Goal: Information Seeking & Learning: Learn about a topic

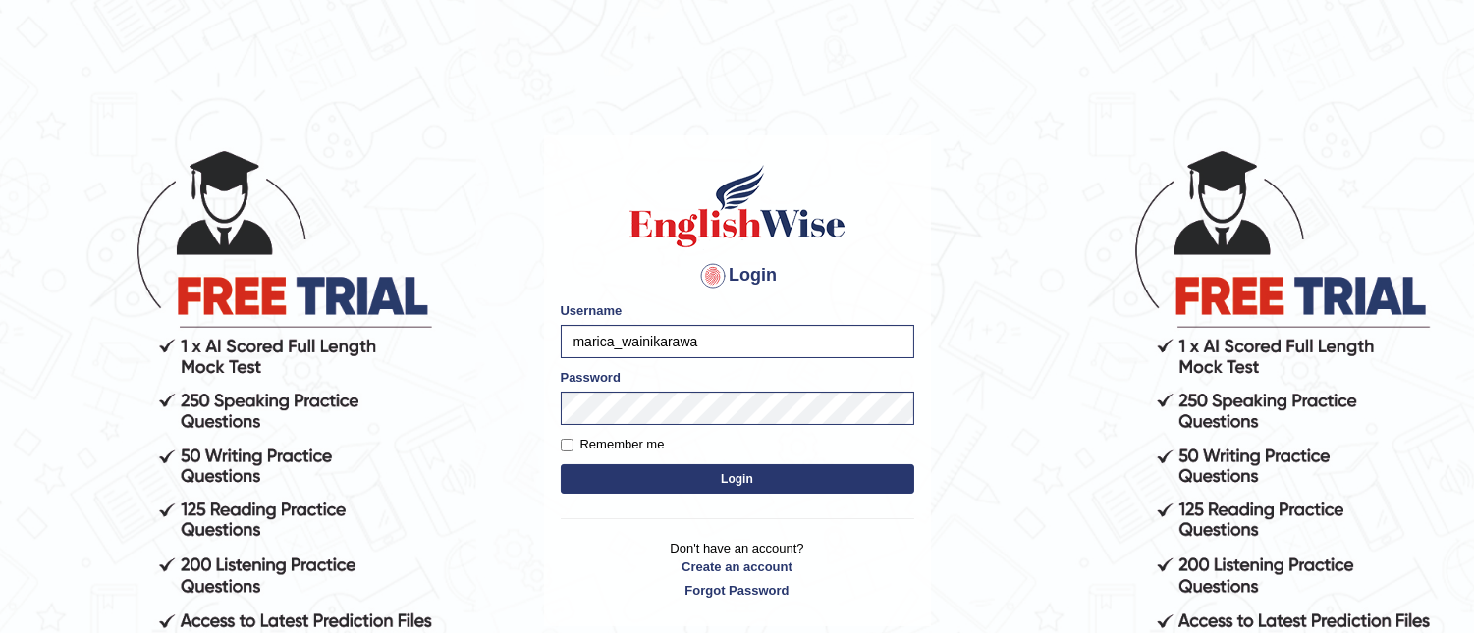
click at [636, 405] on div "Password" at bounding box center [737, 396] width 353 height 57
click at [561, 464] on button "Login" at bounding box center [737, 478] width 353 height 29
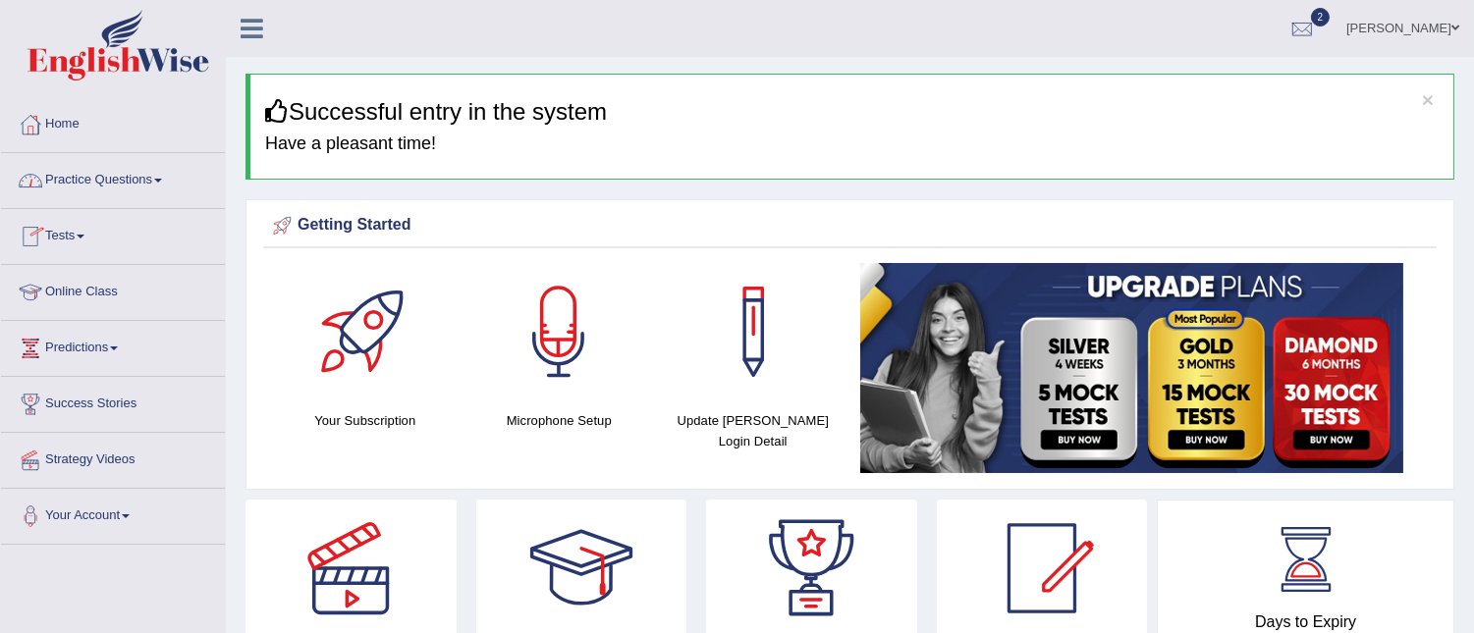
click at [163, 178] on link "Practice Questions" at bounding box center [113, 177] width 224 height 49
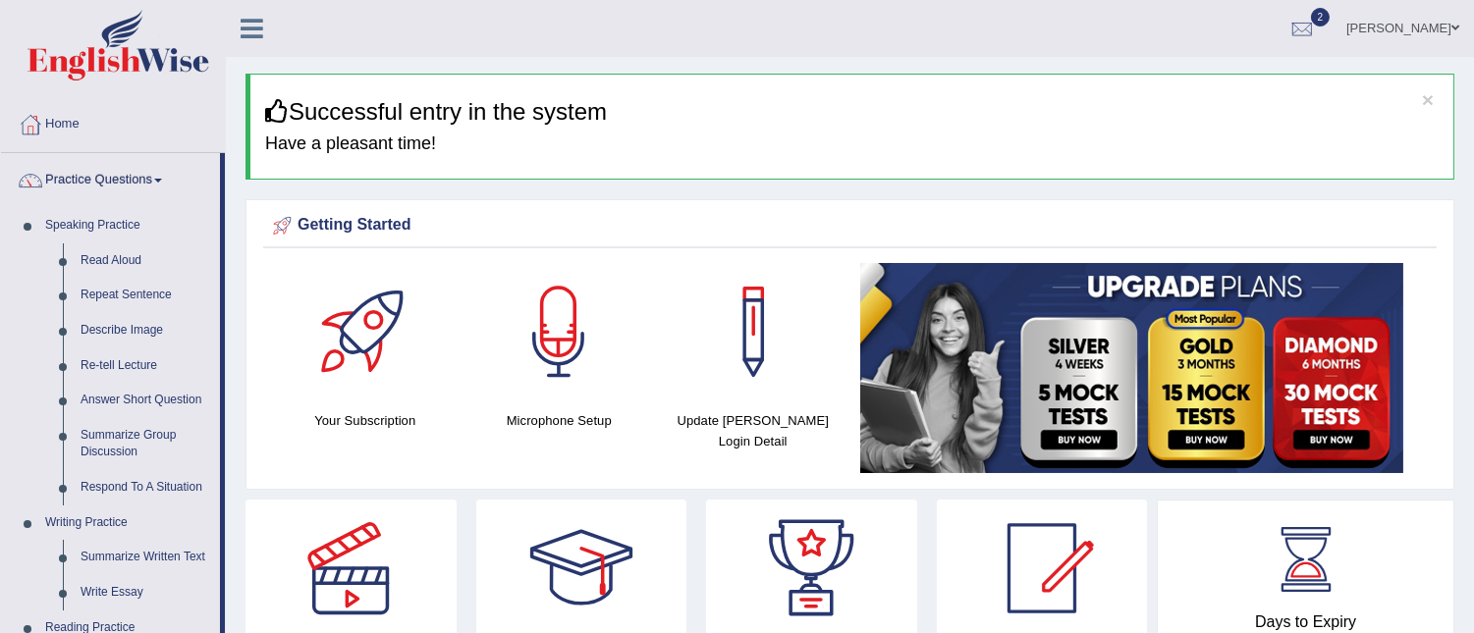
click at [163, 178] on link "Practice Questions" at bounding box center [110, 177] width 219 height 49
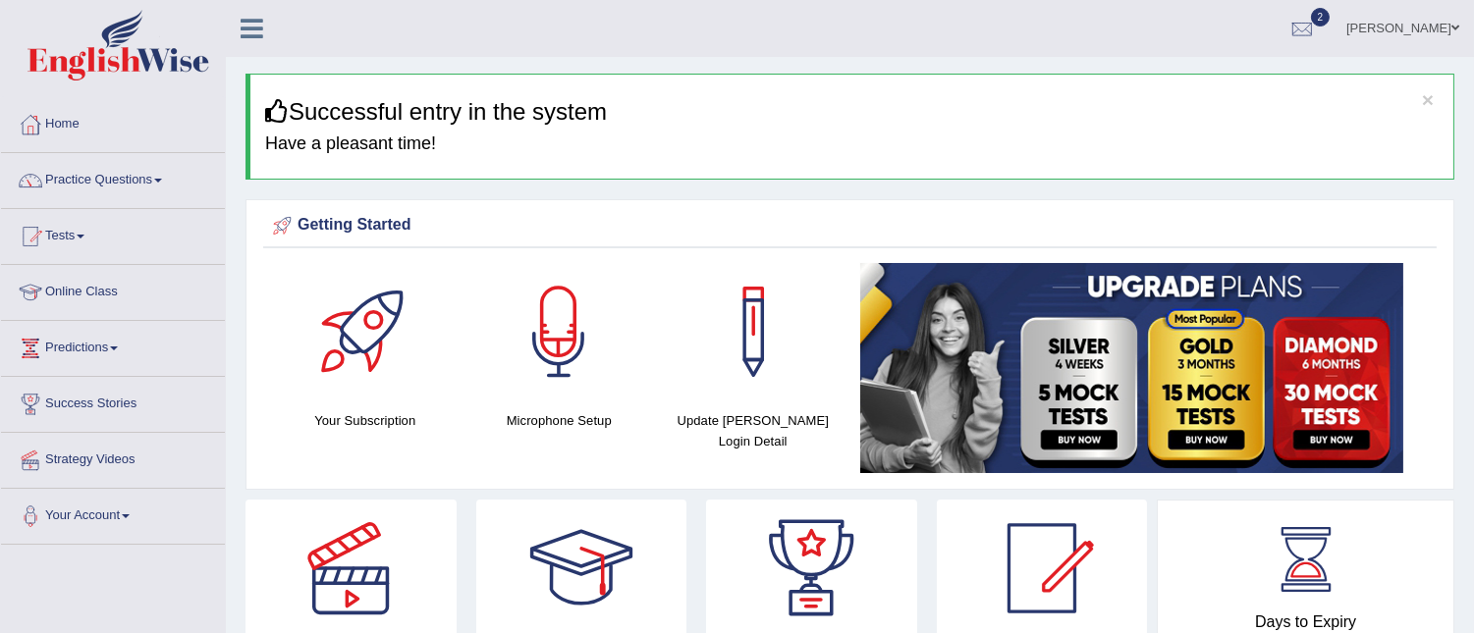
click at [163, 178] on link "Practice Questions" at bounding box center [113, 177] width 224 height 49
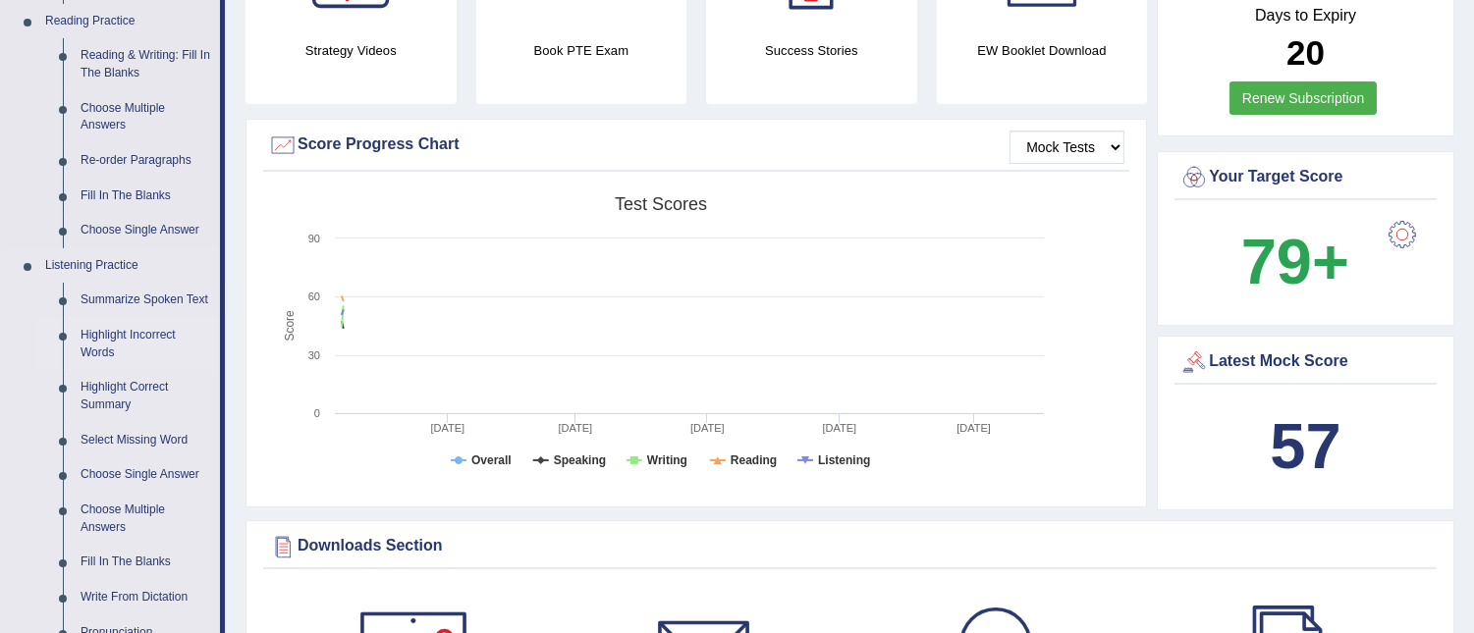
scroll to position [609, 0]
click at [120, 557] on link "Fill In The Blanks" at bounding box center [146, 560] width 148 height 35
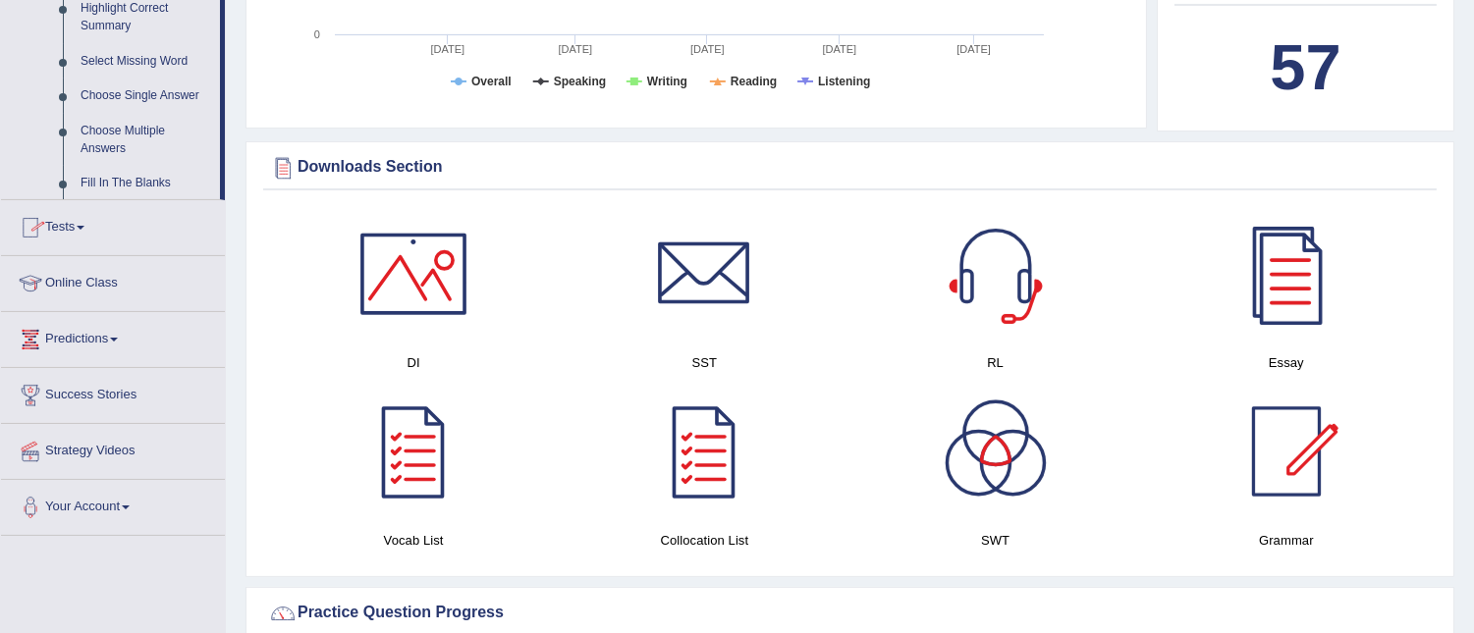
scroll to position [1352, 0]
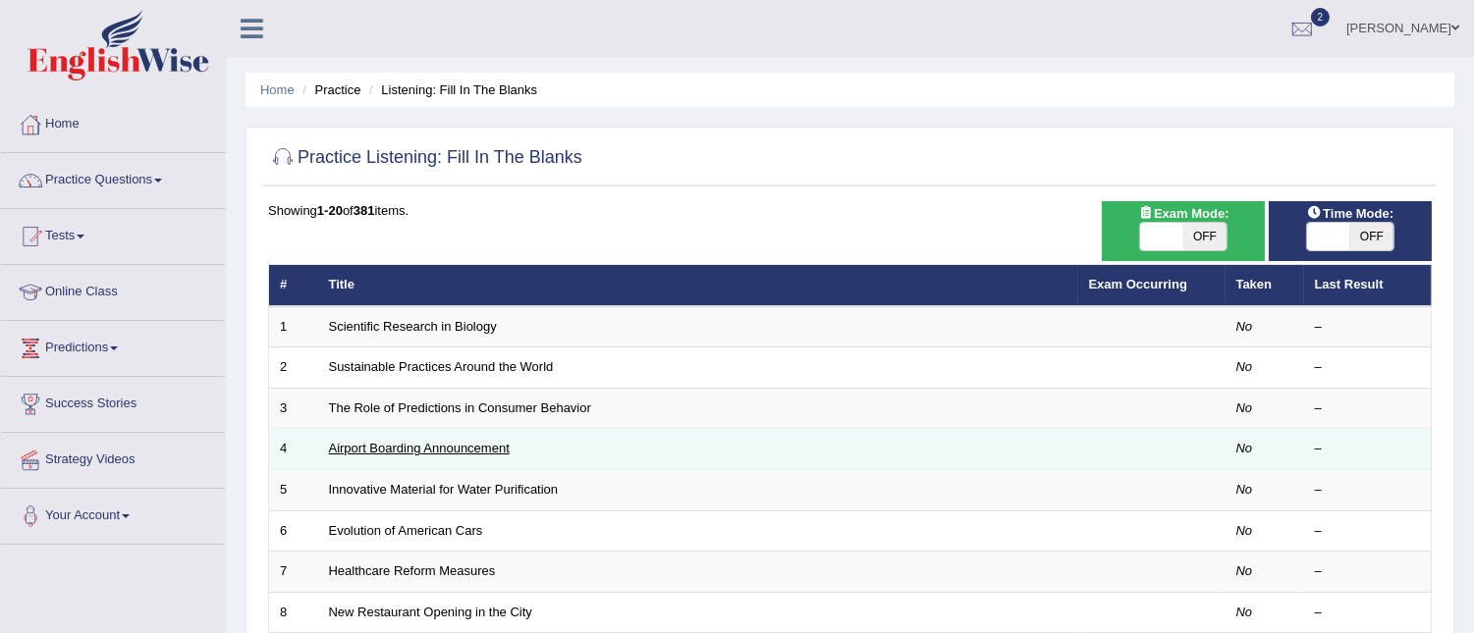
click at [383, 446] on link "Airport Boarding Announcement" at bounding box center [419, 448] width 181 height 15
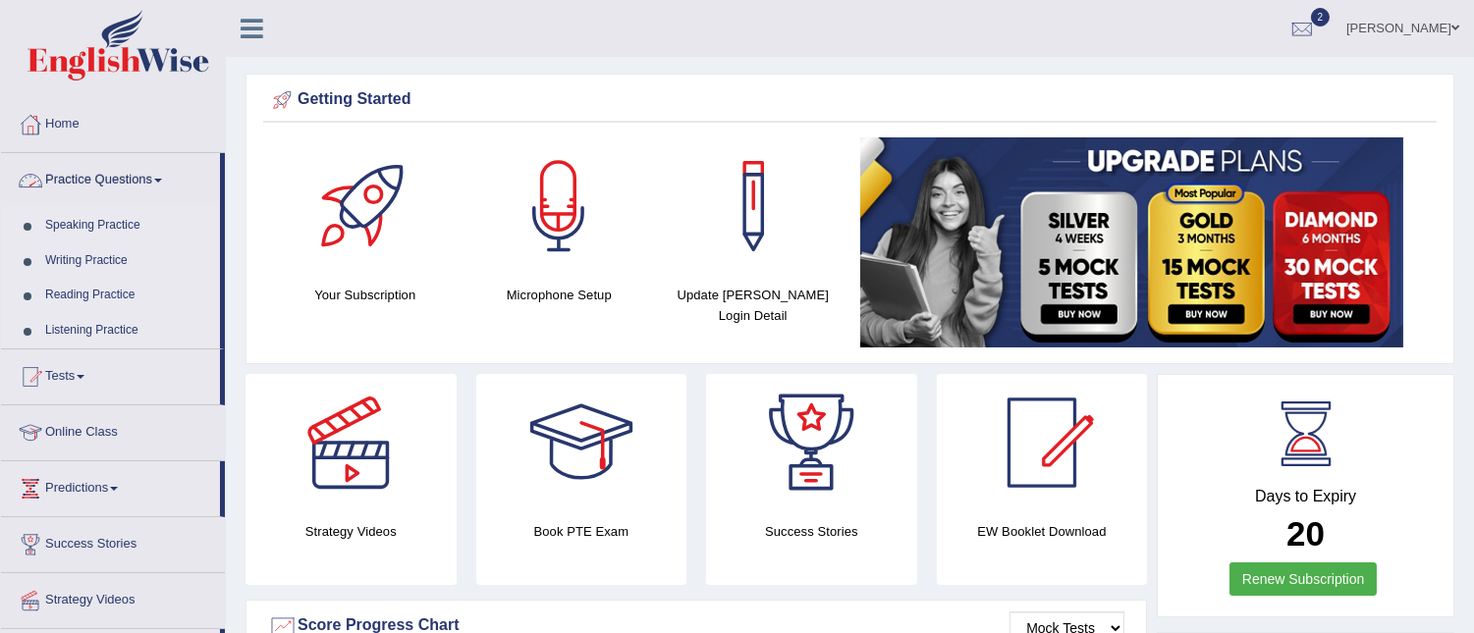
click at [167, 177] on link "Practice Questions" at bounding box center [110, 177] width 219 height 49
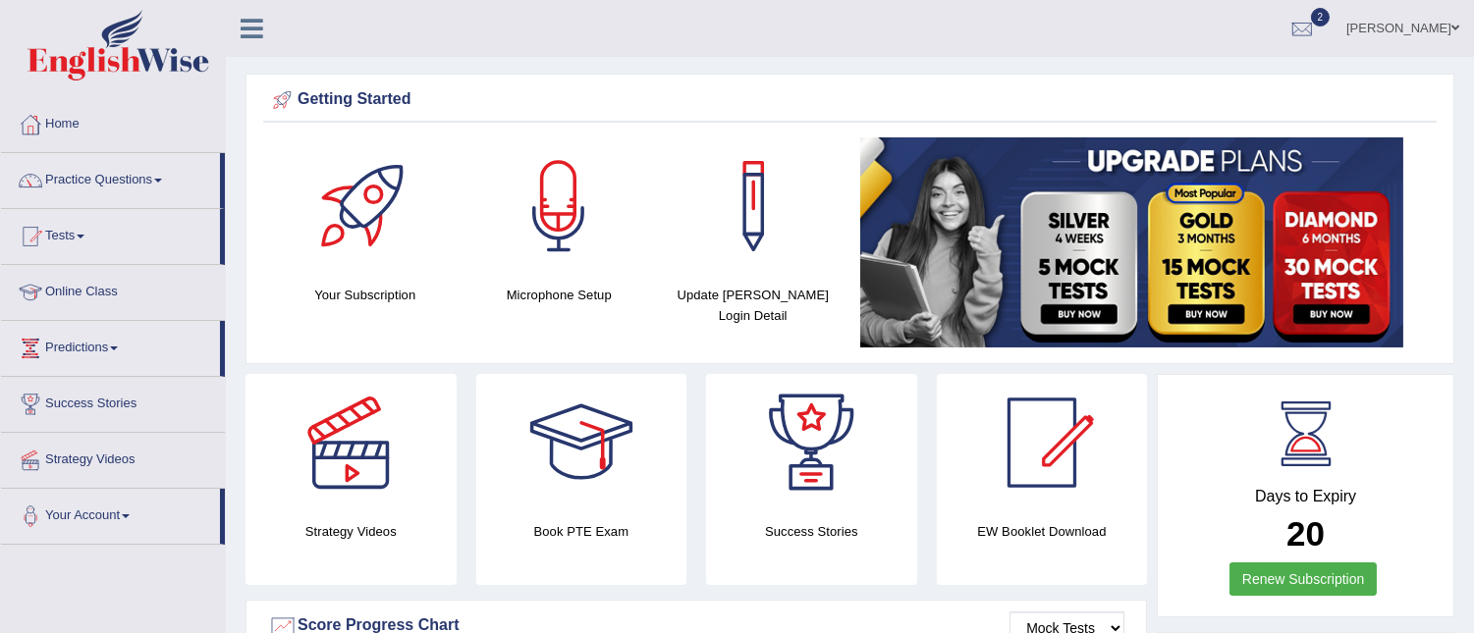
click at [167, 177] on link "Practice Questions" at bounding box center [110, 177] width 219 height 49
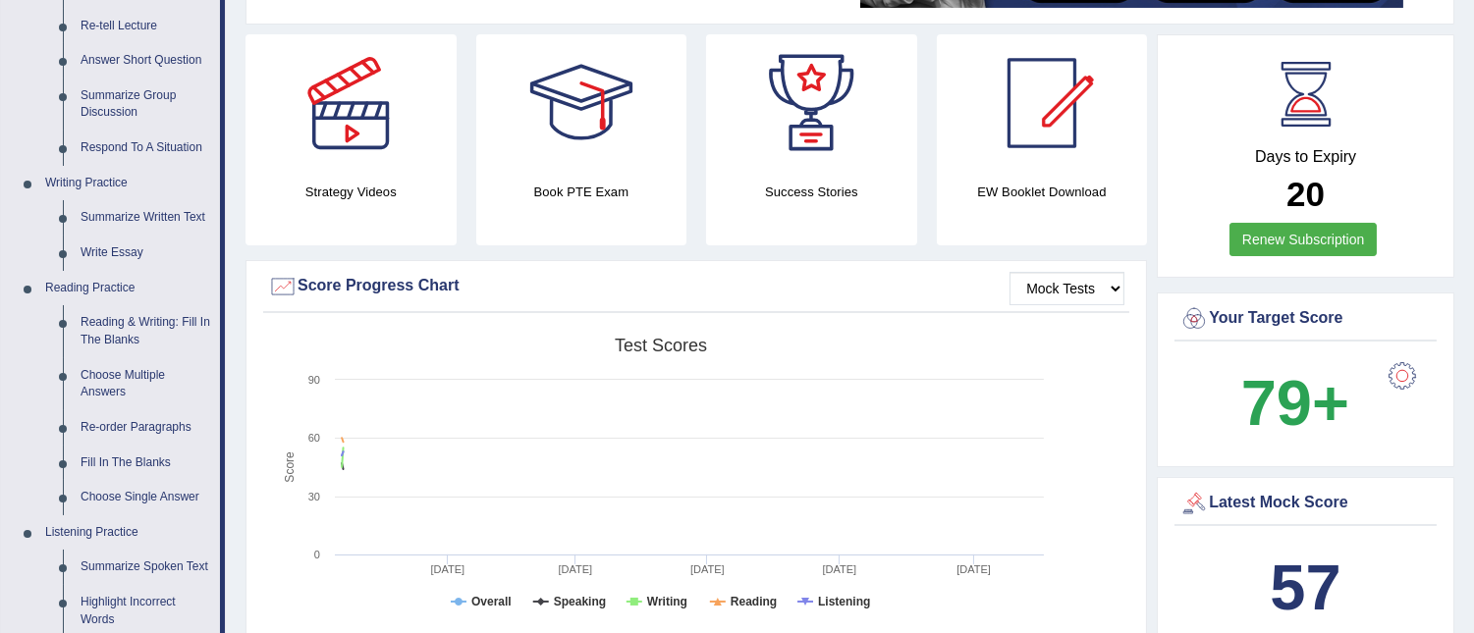
scroll to position [615, 0]
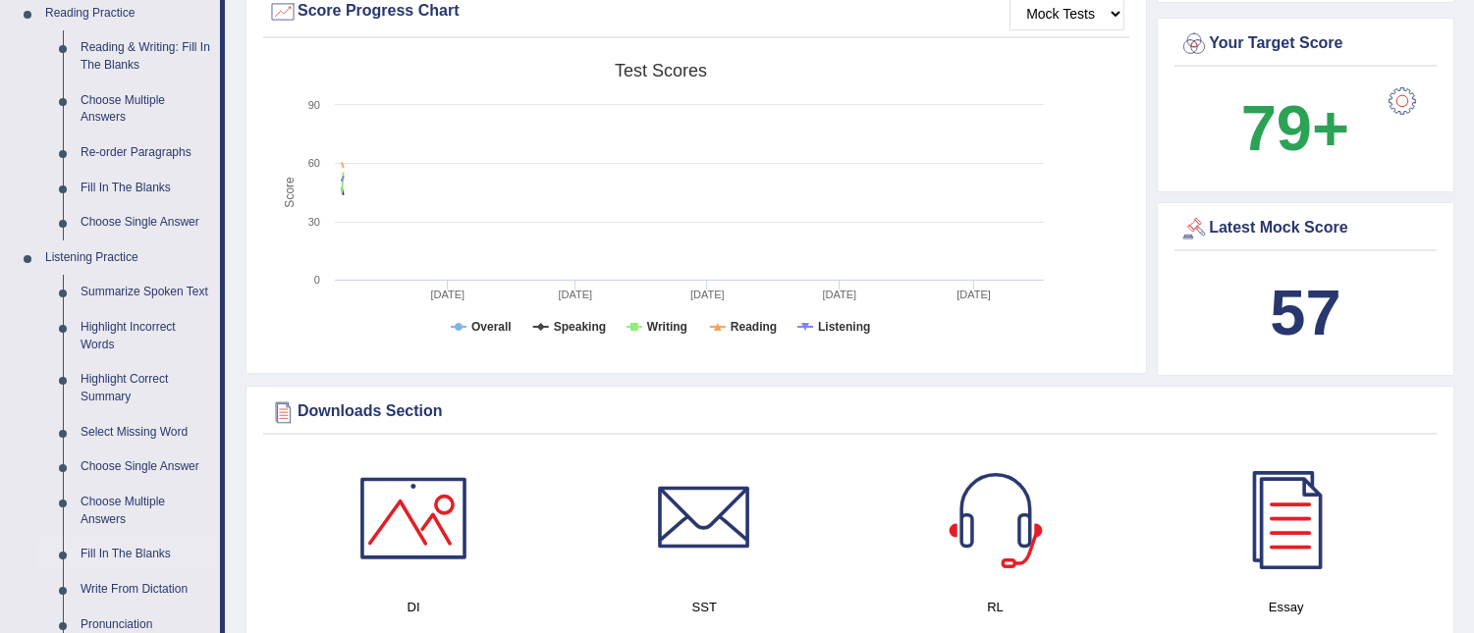
click at [141, 553] on link "Fill In The Blanks" at bounding box center [146, 554] width 148 height 35
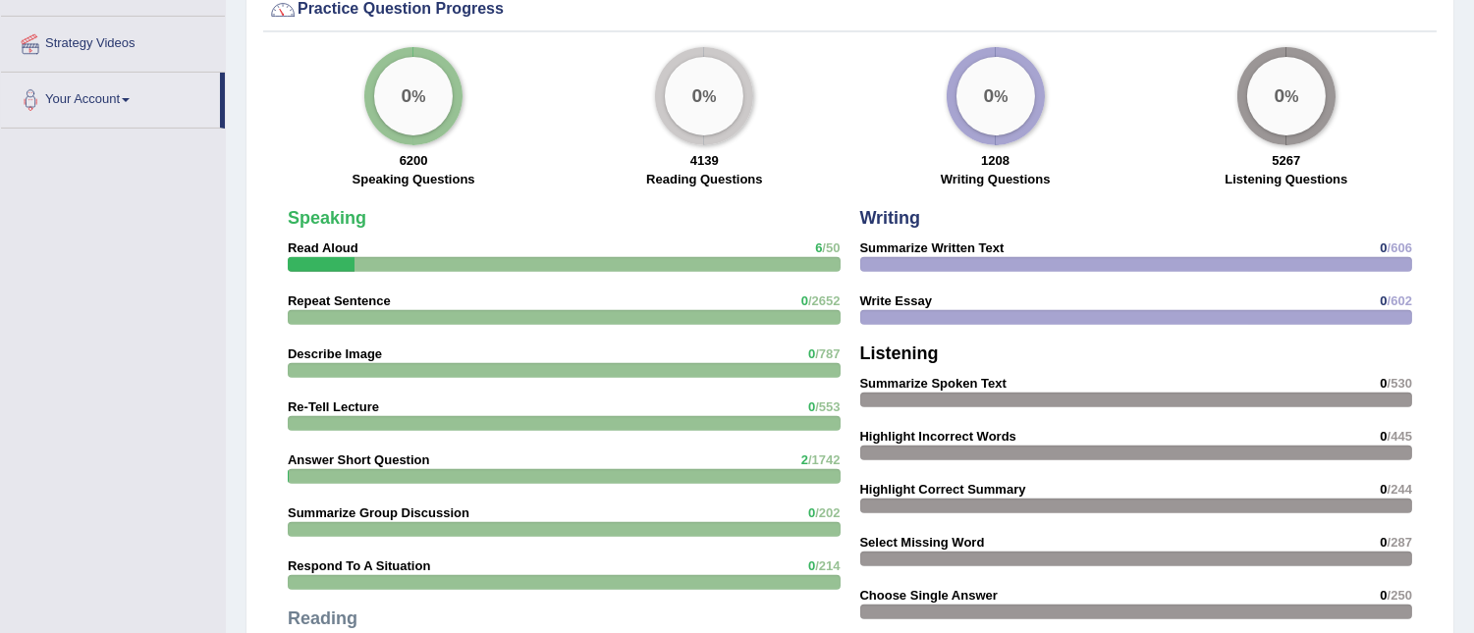
scroll to position [1526, 0]
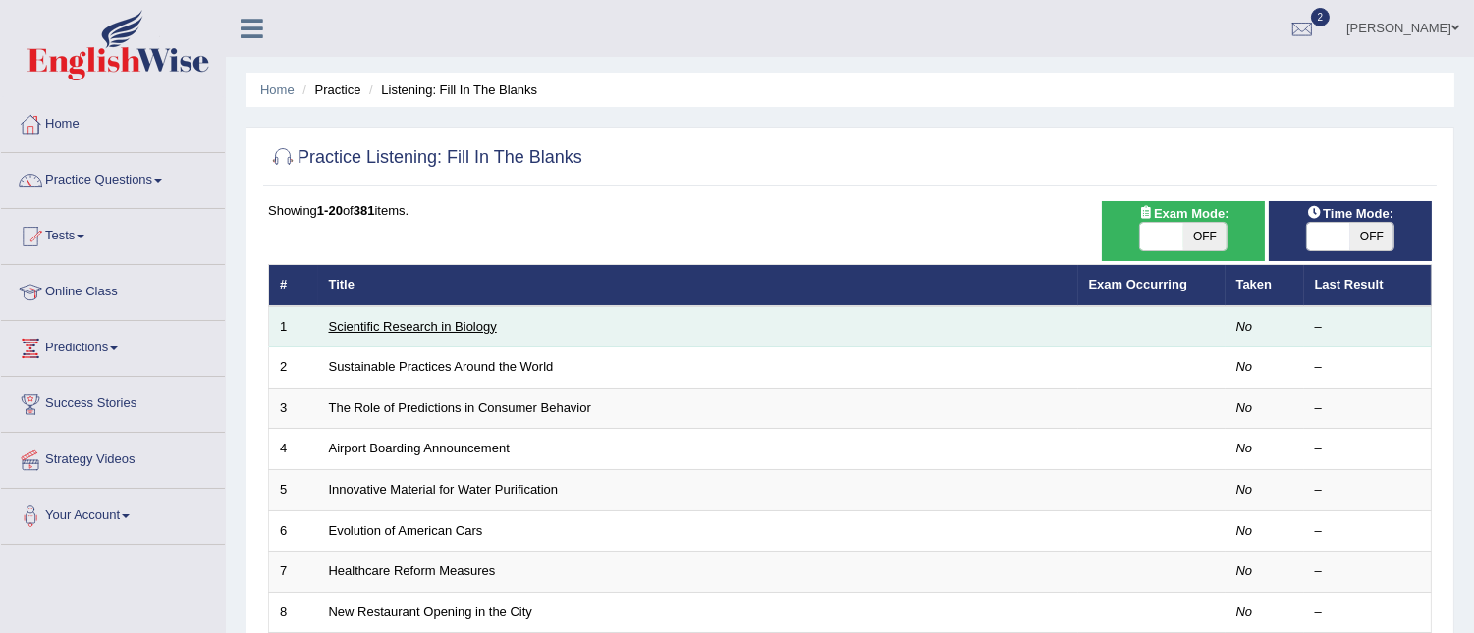
click at [347, 325] on link "Scientific Research in Biology" at bounding box center [413, 326] width 168 height 15
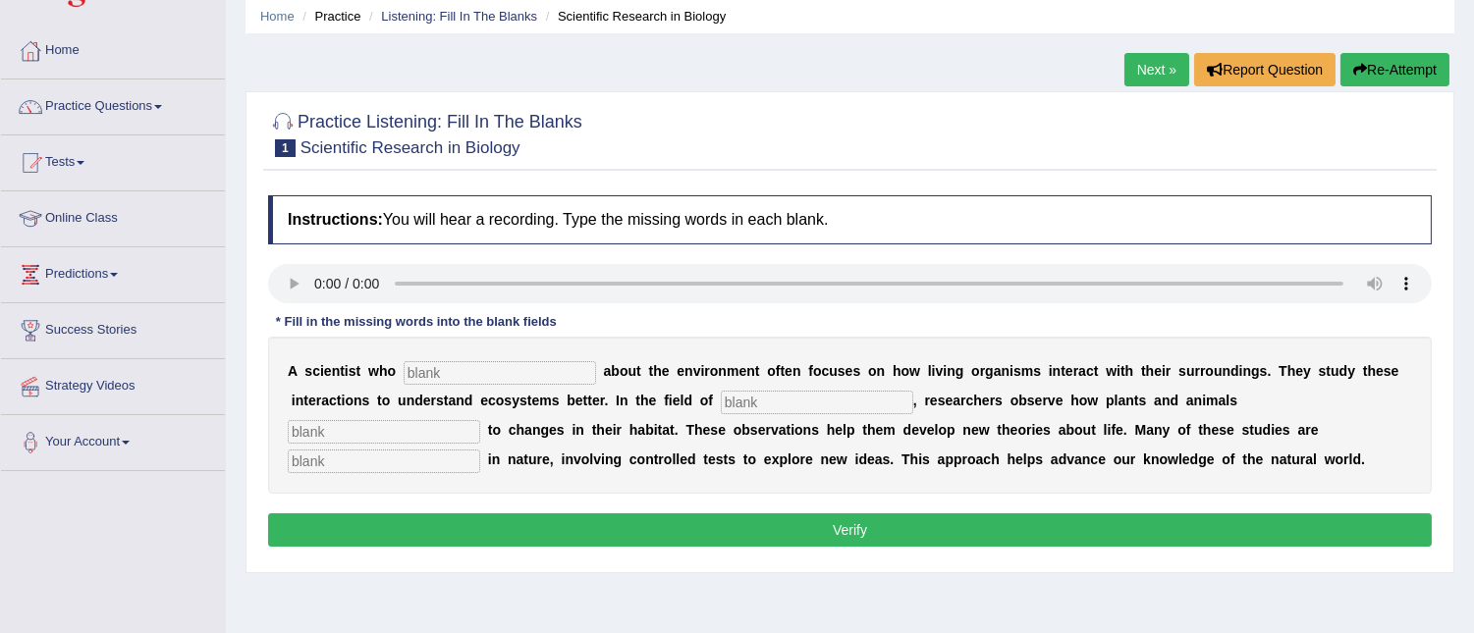
scroll to position [73, 0]
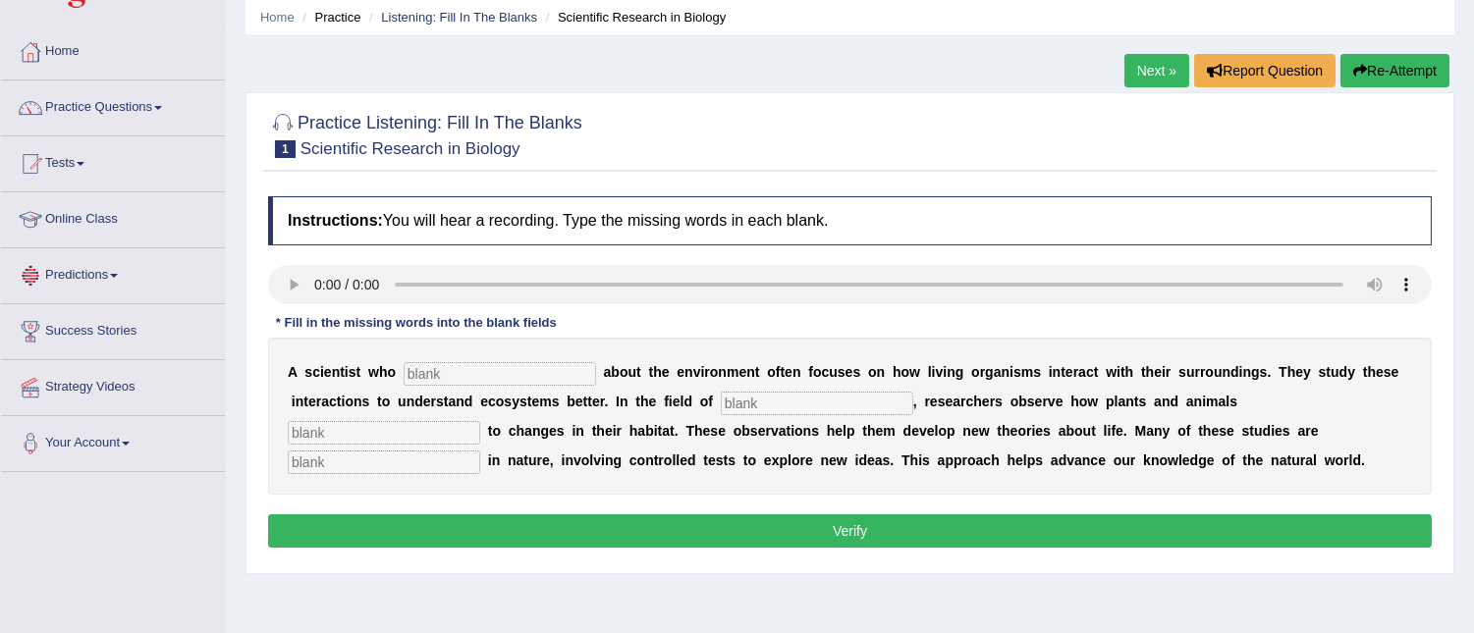
click at [433, 367] on input "text" at bounding box center [500, 374] width 192 height 24
type input "cares"
click at [737, 392] on input "text" at bounding box center [817, 404] width 192 height 24
type input "biology"
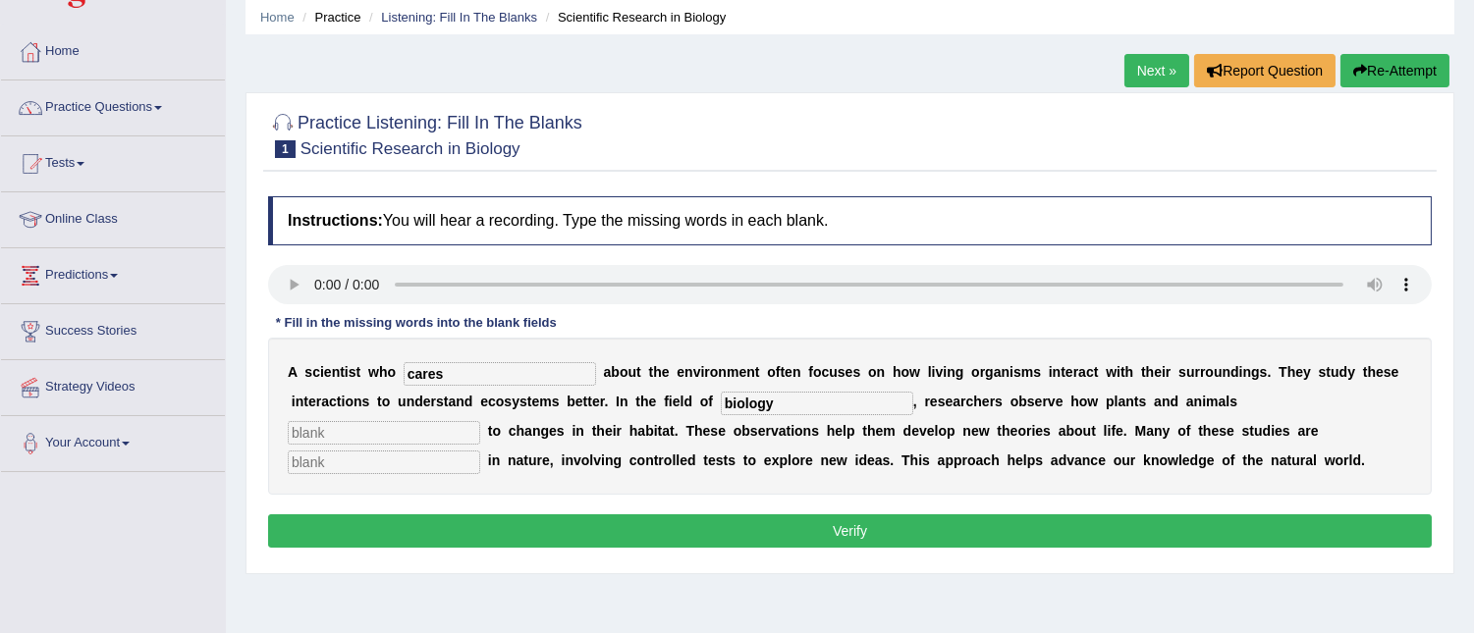
click at [318, 423] on input "text" at bounding box center [384, 433] width 192 height 24
type input "respond"
click at [310, 457] on input "text" at bounding box center [384, 463] width 192 height 24
type input "experimental"
click at [827, 517] on button "Verify" at bounding box center [850, 531] width 1164 height 33
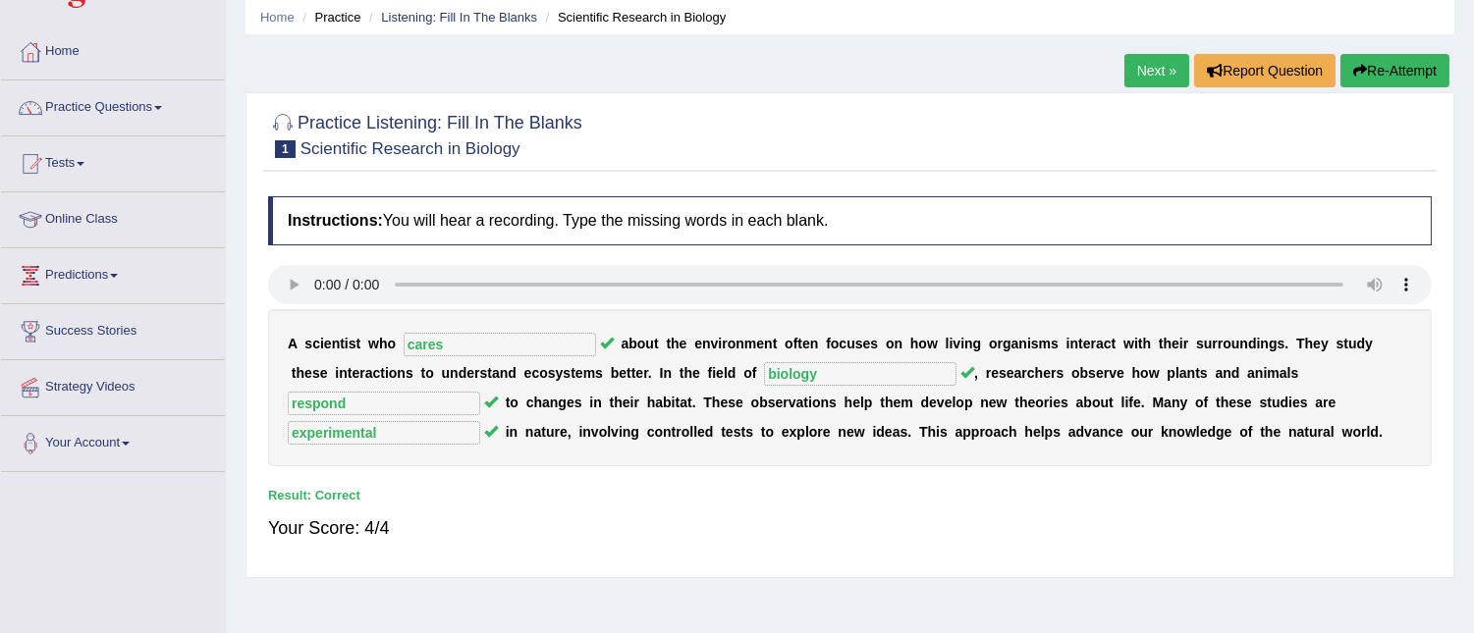
click at [827, 517] on div "Your Score: 4/4" at bounding box center [850, 528] width 1164 height 47
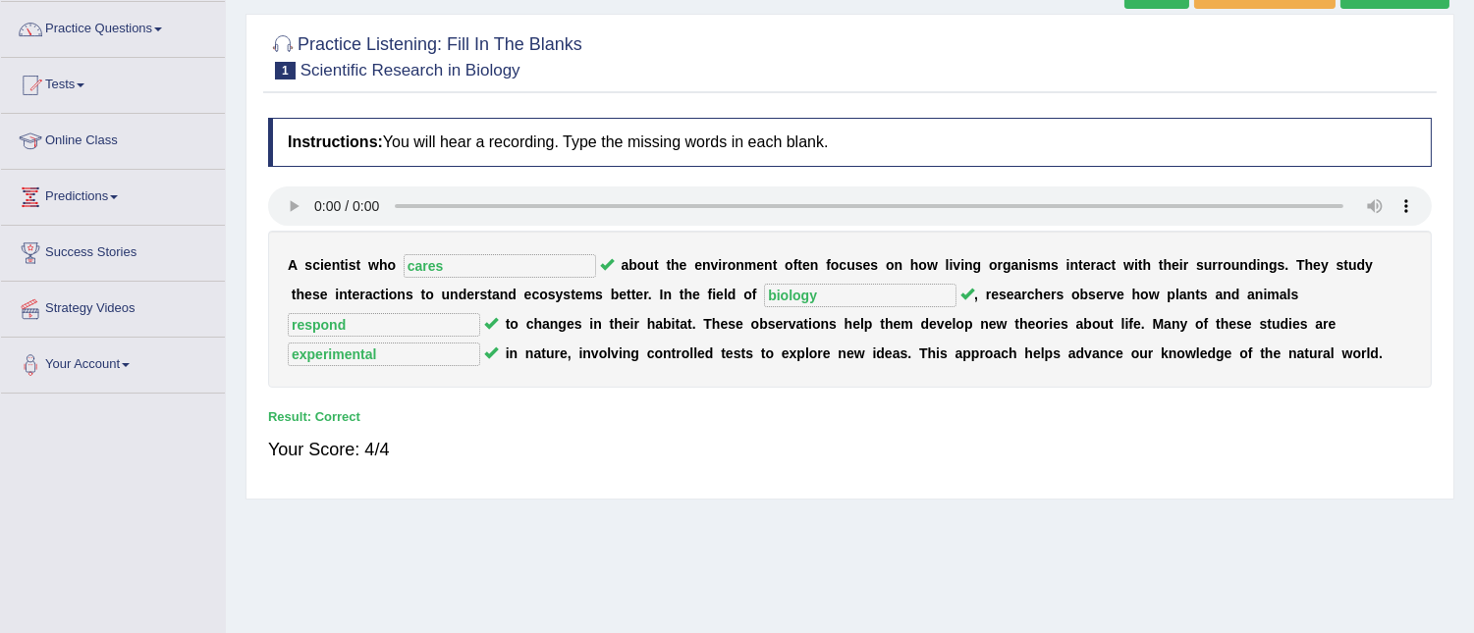
scroll to position [0, 0]
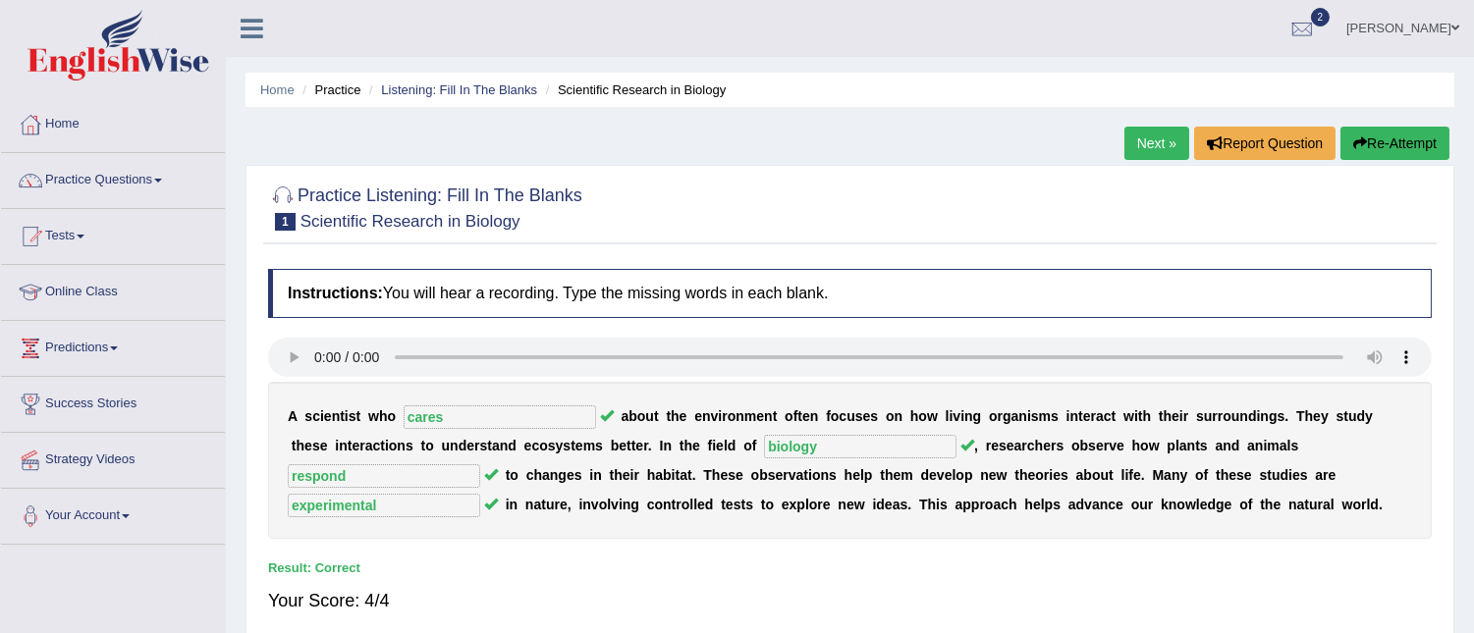
click at [1142, 147] on link "Next »" at bounding box center [1156, 143] width 65 height 33
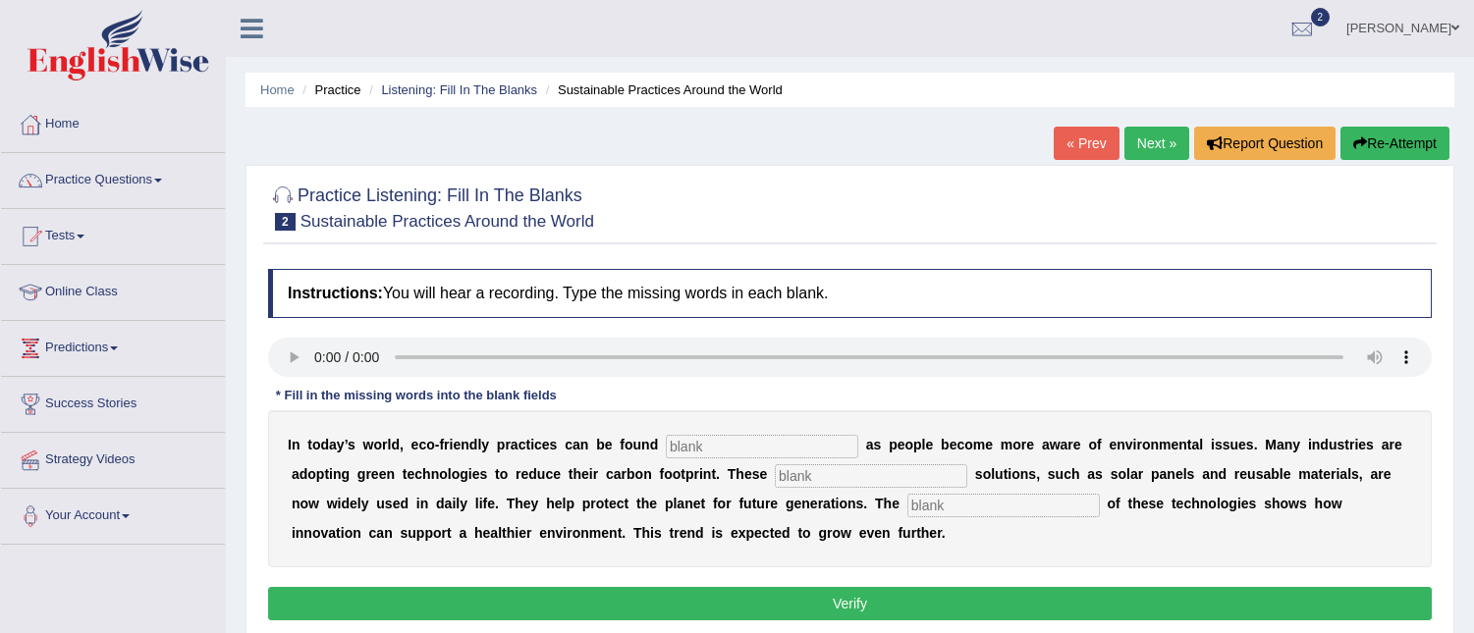
click at [504, 406] on div "Instructions: You will hear a recording. Type the missing words in each blank. …" at bounding box center [849, 447] width 1173 height 377
click at [676, 440] on input "text" at bounding box center [762, 447] width 192 height 24
type input "everywhere"
click at [788, 477] on input "text" at bounding box center [871, 476] width 192 height 24
type input "sustainable"
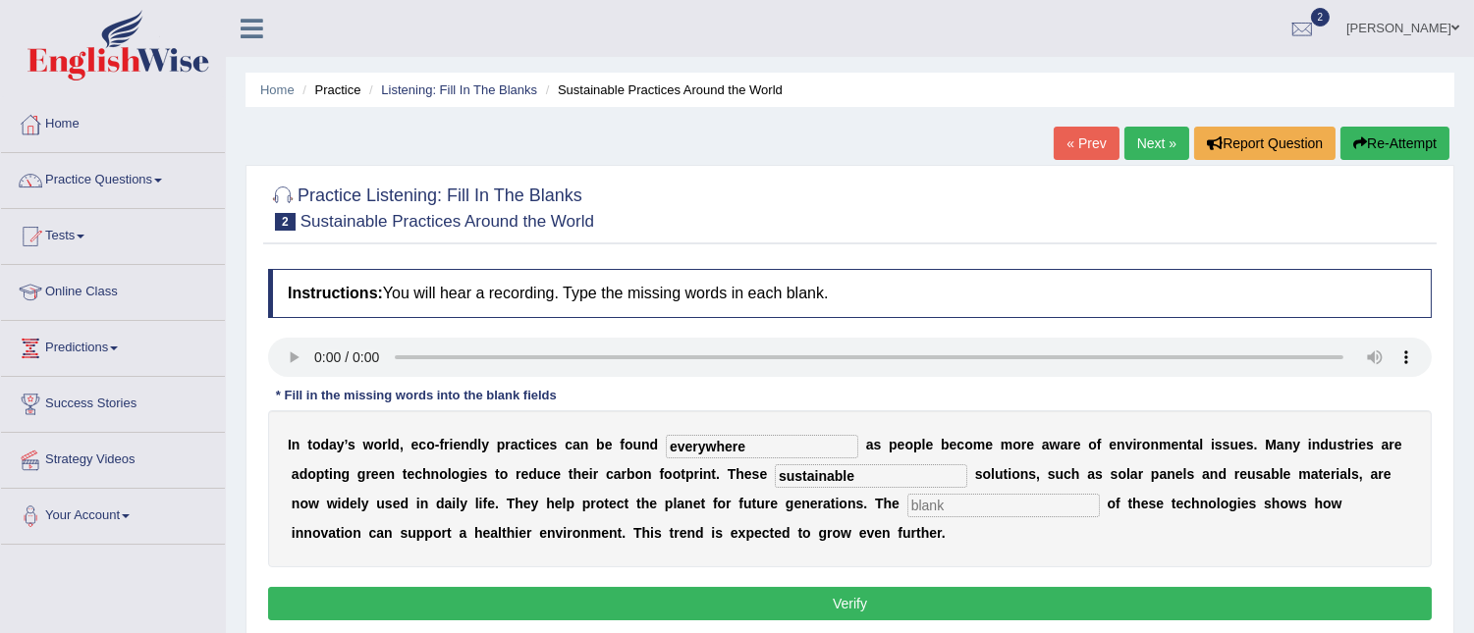
click at [920, 499] on input "text" at bounding box center [1003, 506] width 192 height 24
type input "application"
click at [886, 592] on button "Verify" at bounding box center [850, 603] width 1164 height 33
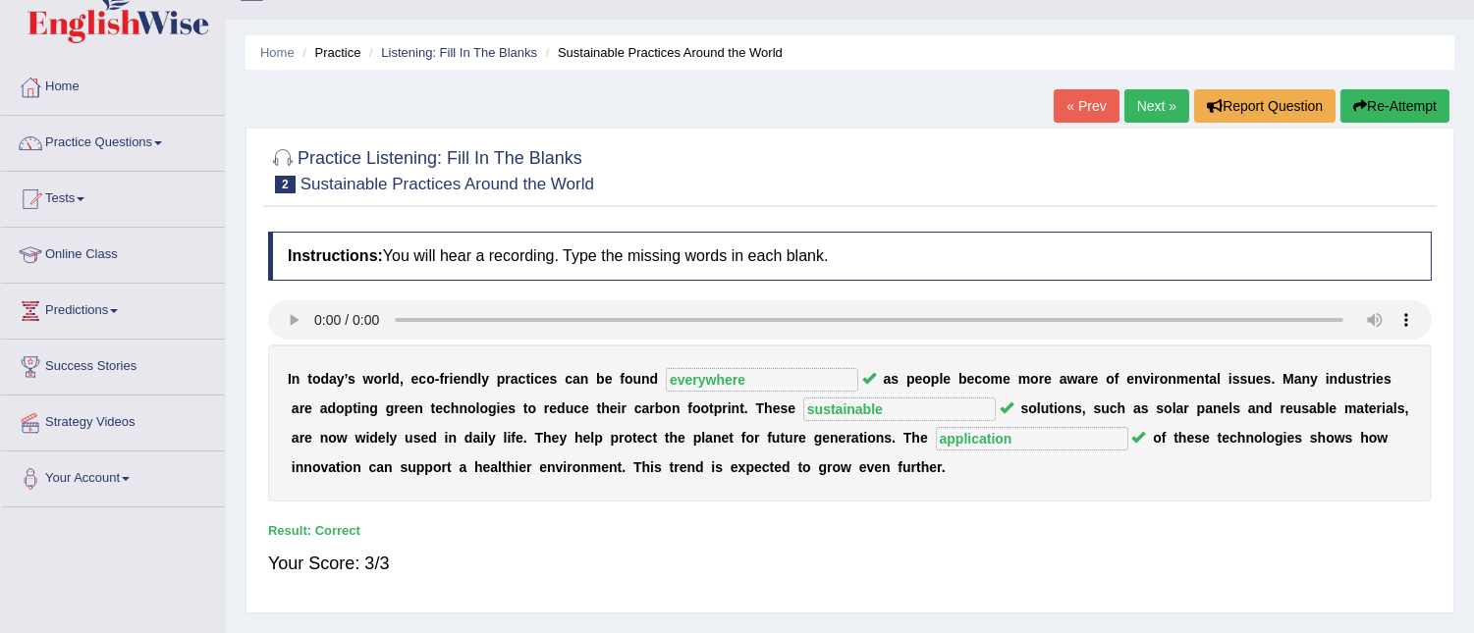
scroll to position [39, 0]
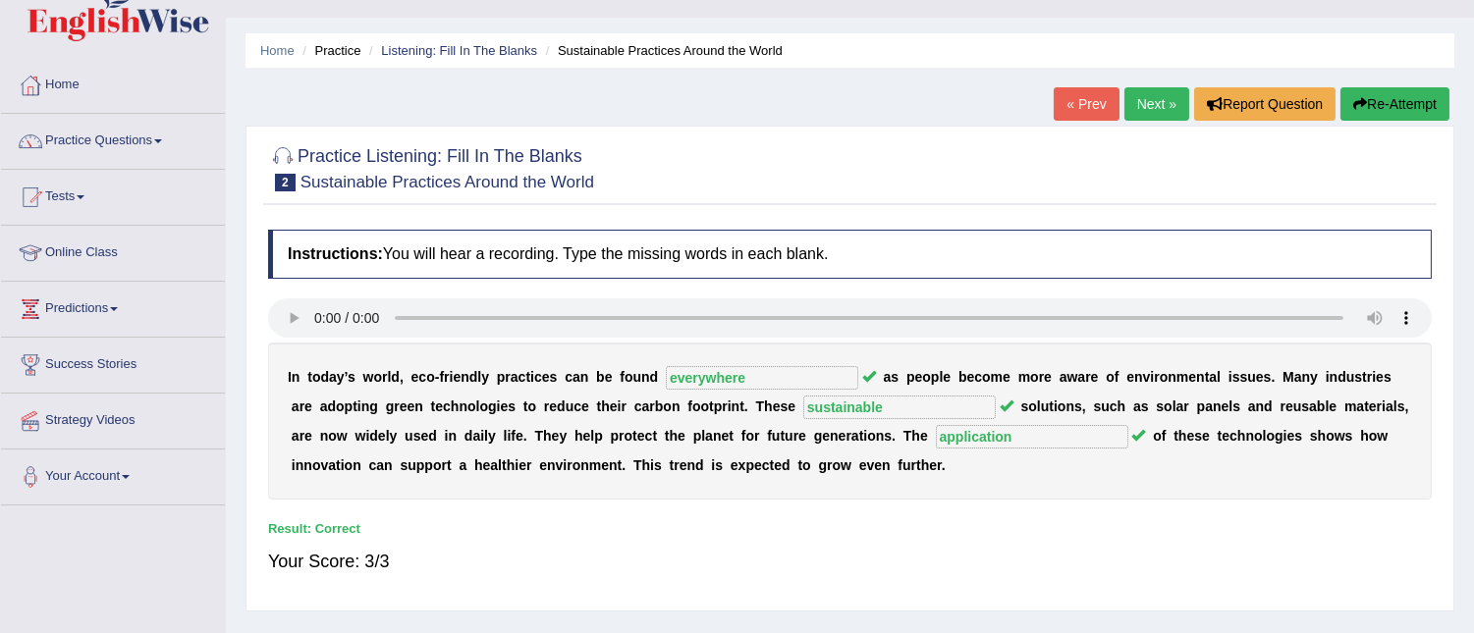
click at [1144, 90] on link "Next »" at bounding box center [1156, 103] width 65 height 33
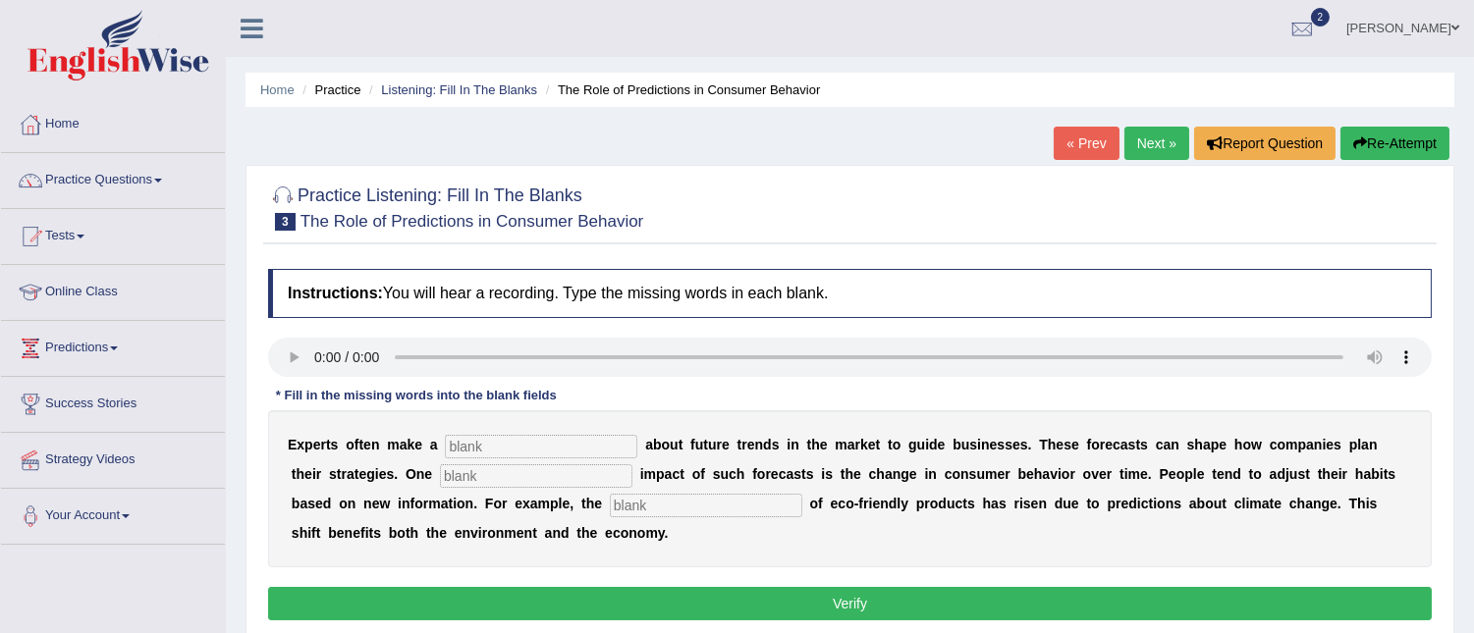
click at [458, 443] on input "text" at bounding box center [541, 447] width 192 height 24
type input "prediction"
click at [462, 472] on input "text" at bounding box center [536, 476] width 192 height 24
type input "profound"
click at [623, 501] on input "text" at bounding box center [706, 506] width 192 height 24
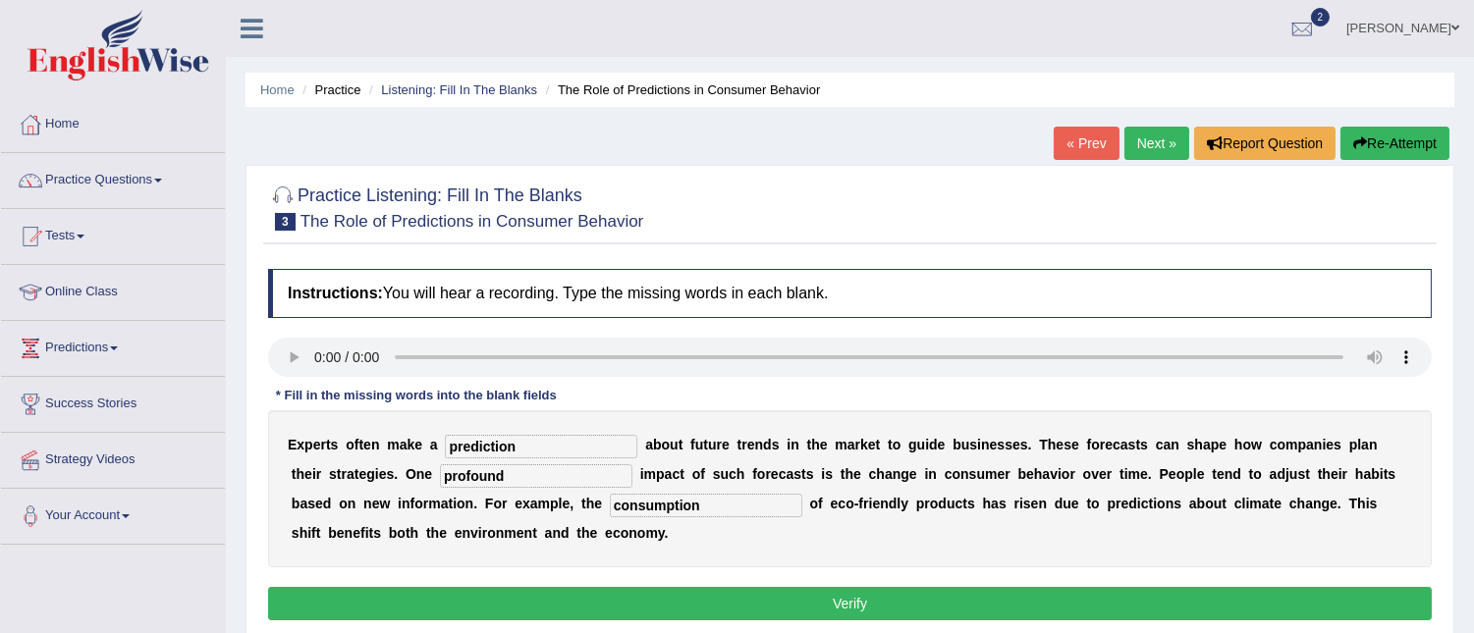
type input "consumption"
click at [692, 597] on button "Verify" at bounding box center [850, 603] width 1164 height 33
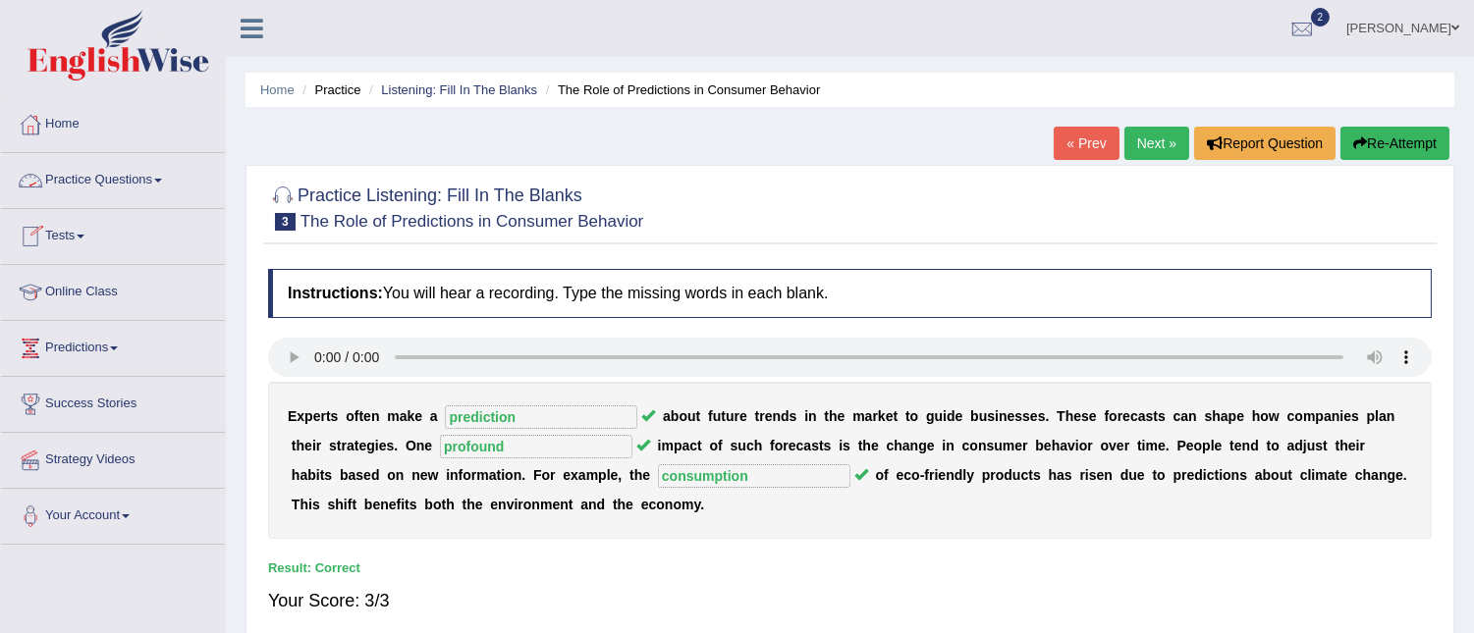
click at [161, 184] on link "Practice Questions" at bounding box center [113, 177] width 224 height 49
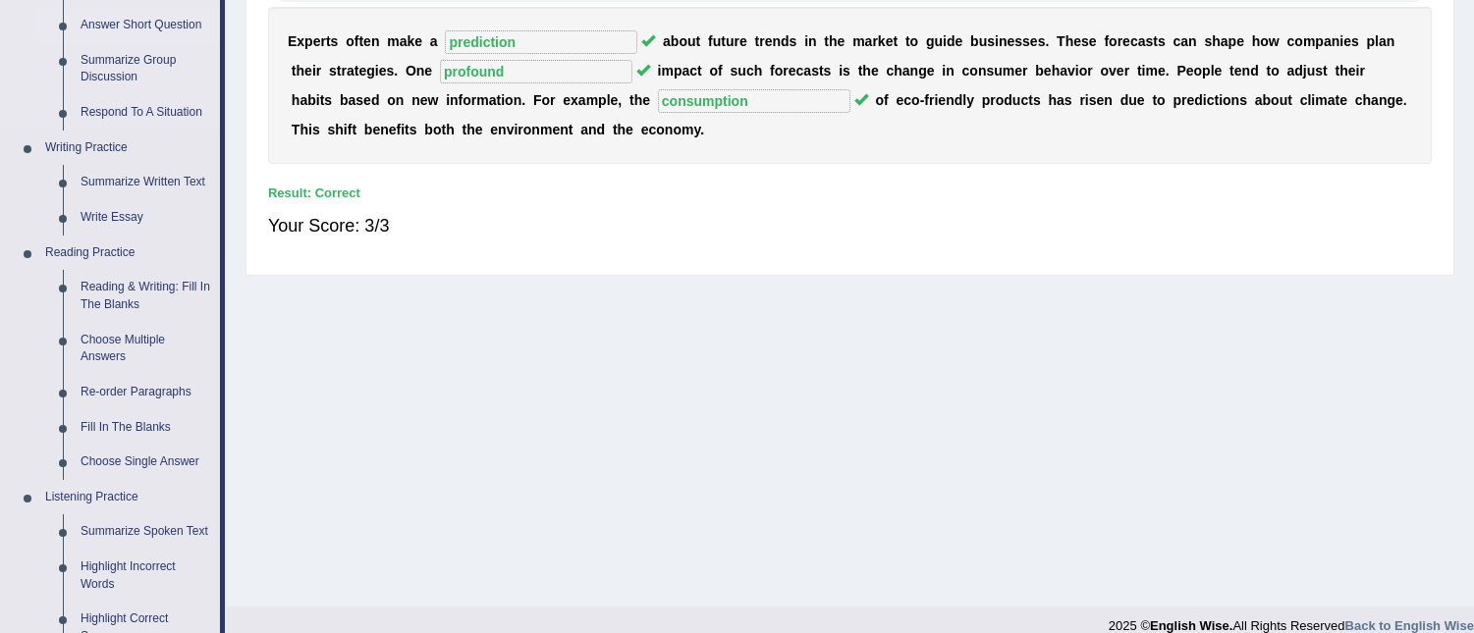
scroll to position [563, 0]
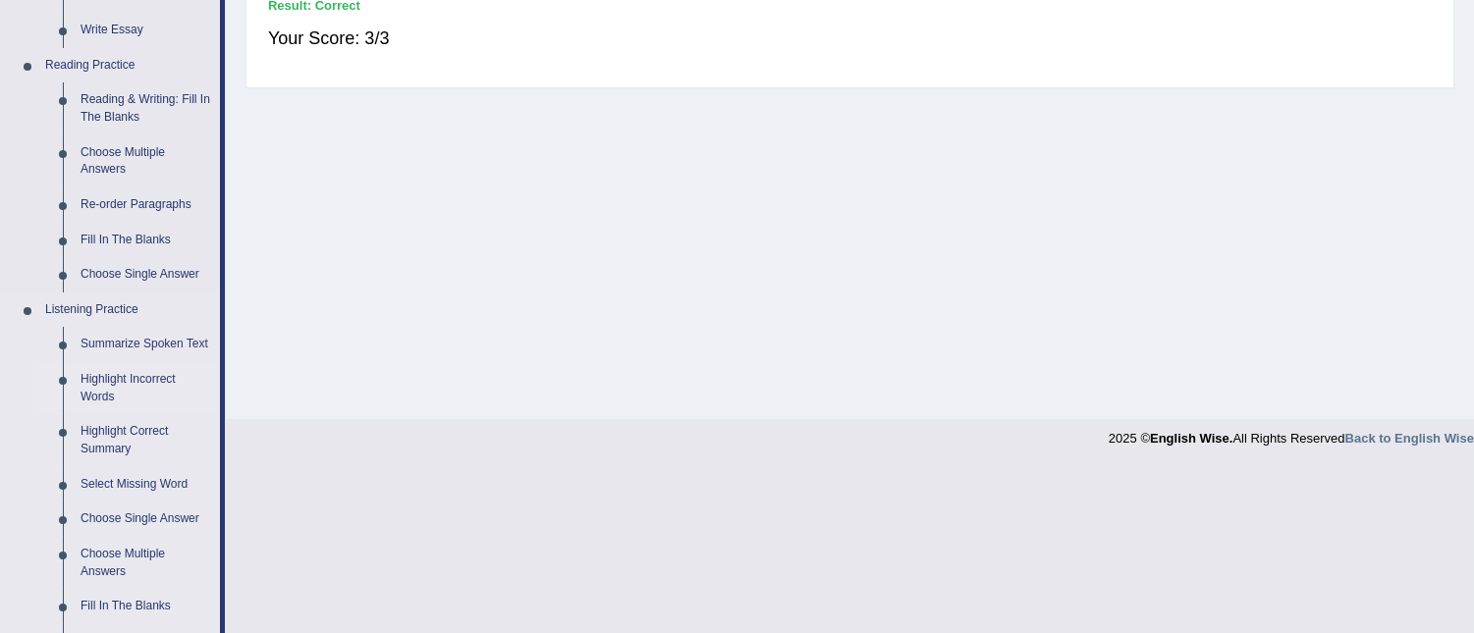
click at [136, 384] on link "Highlight Incorrect Words" at bounding box center [146, 388] width 148 height 52
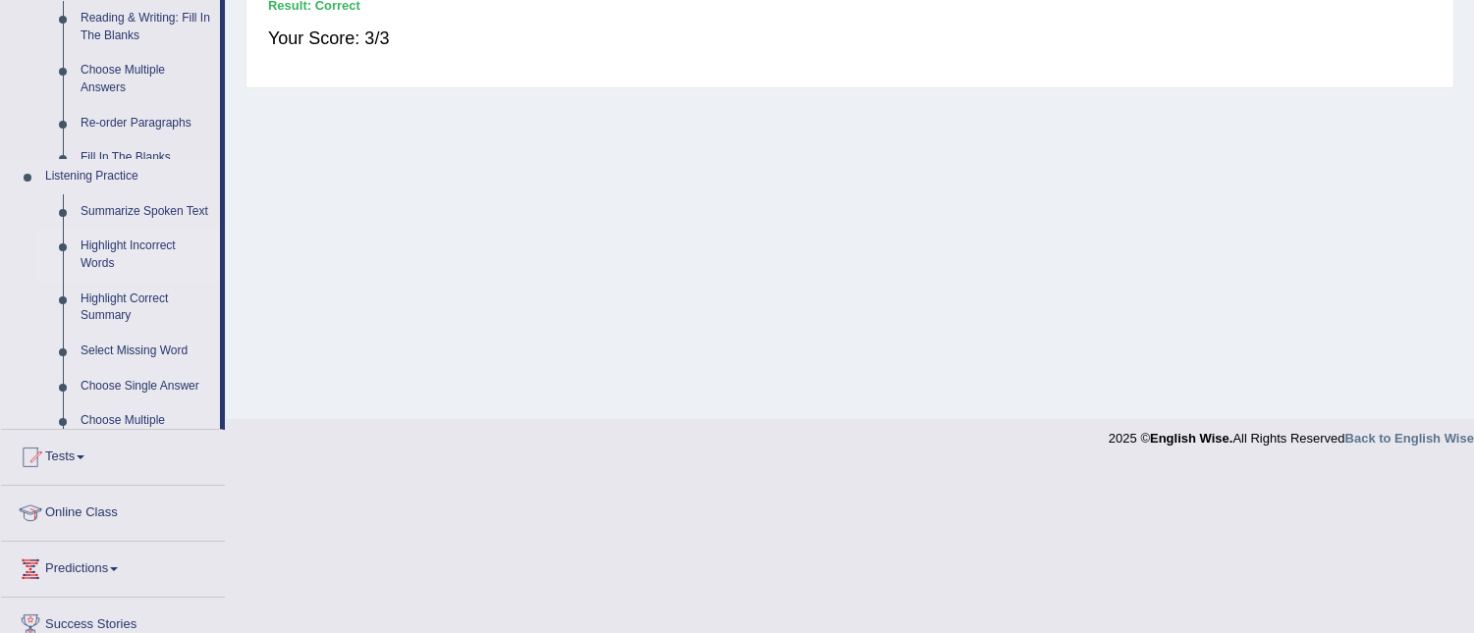
scroll to position [397, 0]
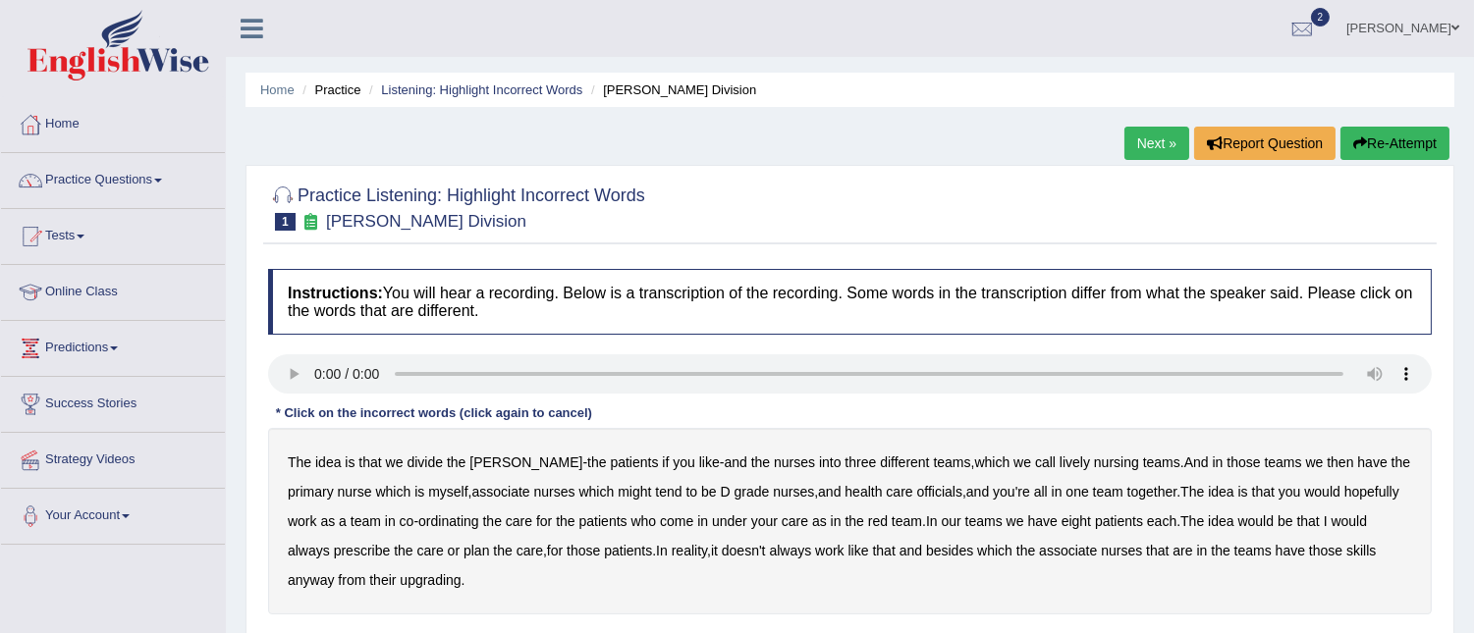
click at [618, 491] on b "might" at bounding box center [634, 492] width 33 height 16
click at [330, 543] on b "always" at bounding box center [309, 551] width 42 height 16
click at [400, 584] on b "upgrading" at bounding box center [430, 580] width 61 height 16
click at [1059, 458] on b "lively" at bounding box center [1074, 463] width 30 height 16
click at [917, 491] on b "officials" at bounding box center [939, 492] width 45 height 16
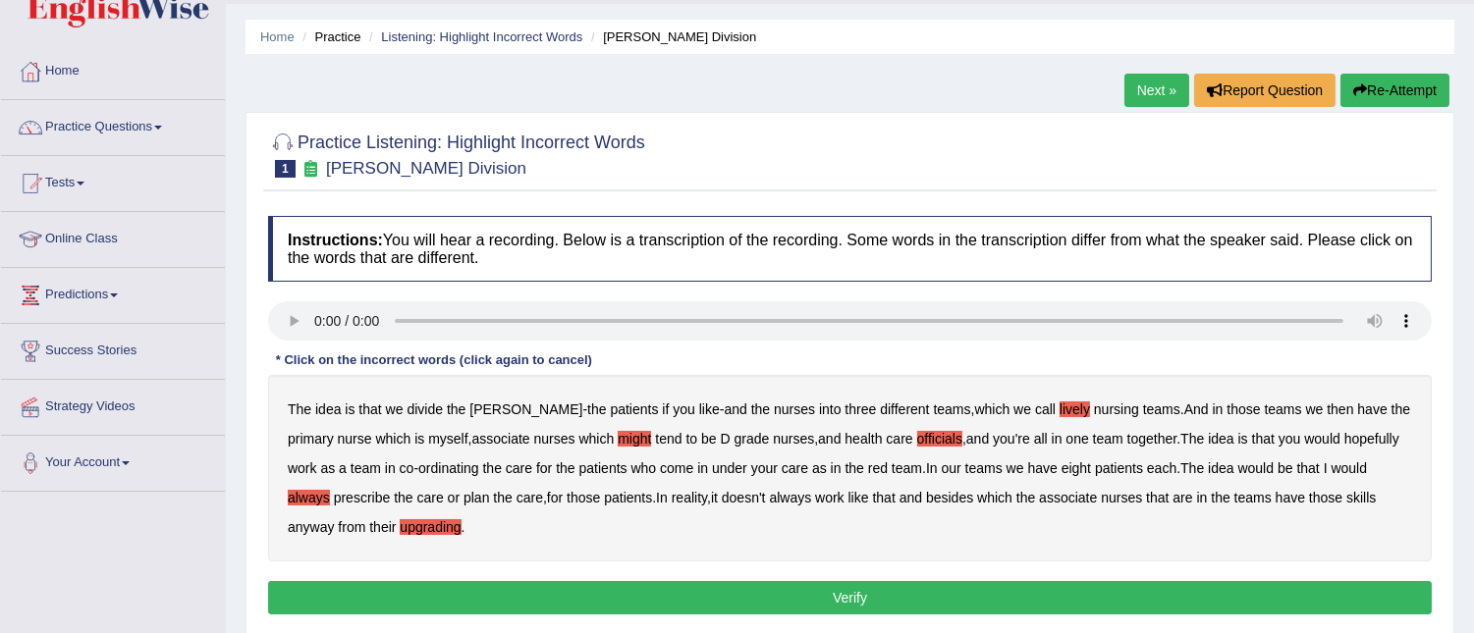
scroll to position [54, 0]
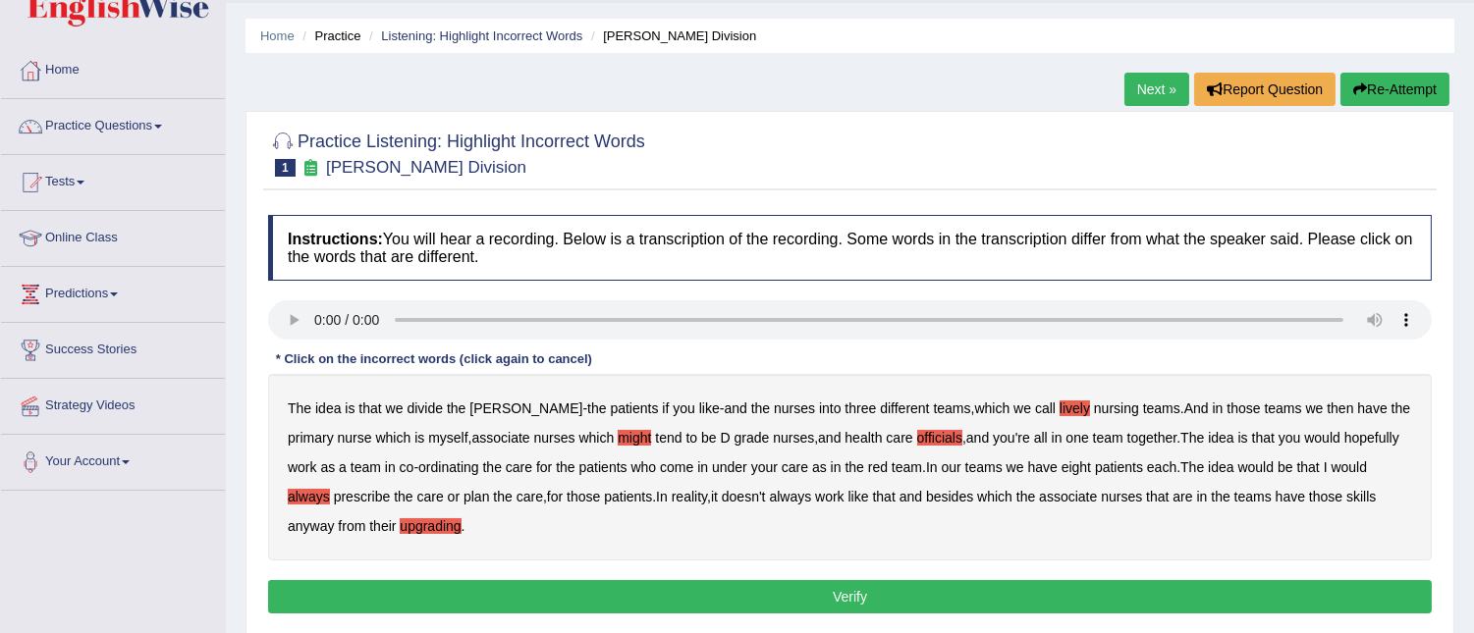
click at [870, 590] on button "Verify" at bounding box center [850, 596] width 1164 height 33
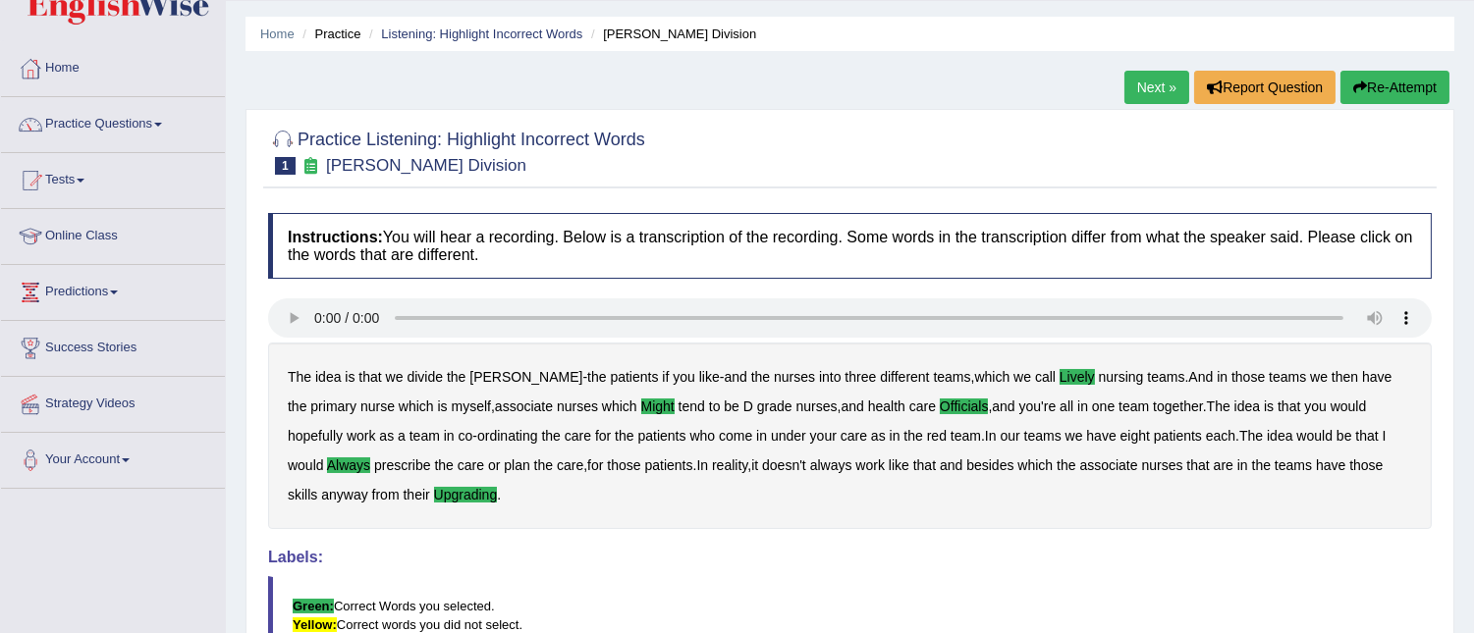
scroll to position [57, 0]
click at [1154, 91] on link "Next »" at bounding box center [1156, 86] width 65 height 33
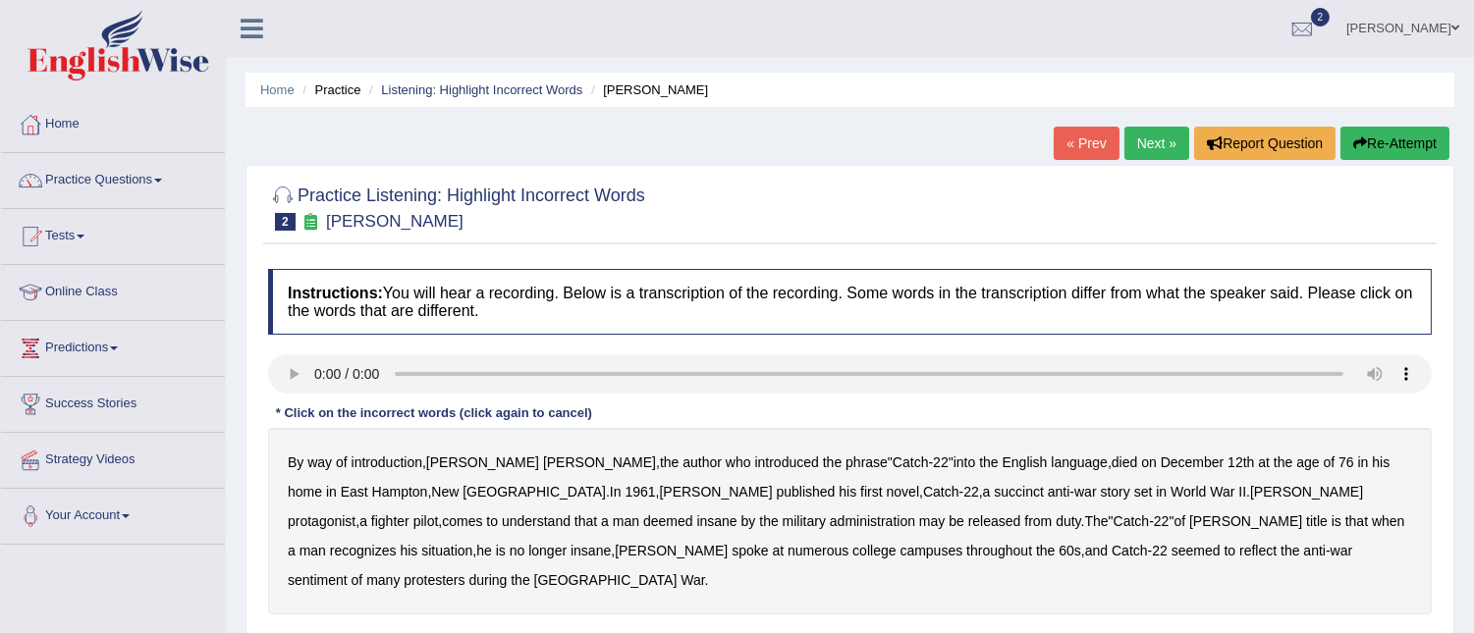
click at [994, 489] on b "succinct" at bounding box center [1019, 492] width 50 height 16
click at [830, 526] on b "administration" at bounding box center [872, 522] width 85 height 16
click at [472, 543] on b "situation" at bounding box center [446, 551] width 51 height 16
click at [1239, 553] on b "reflect" at bounding box center [1257, 551] width 37 height 16
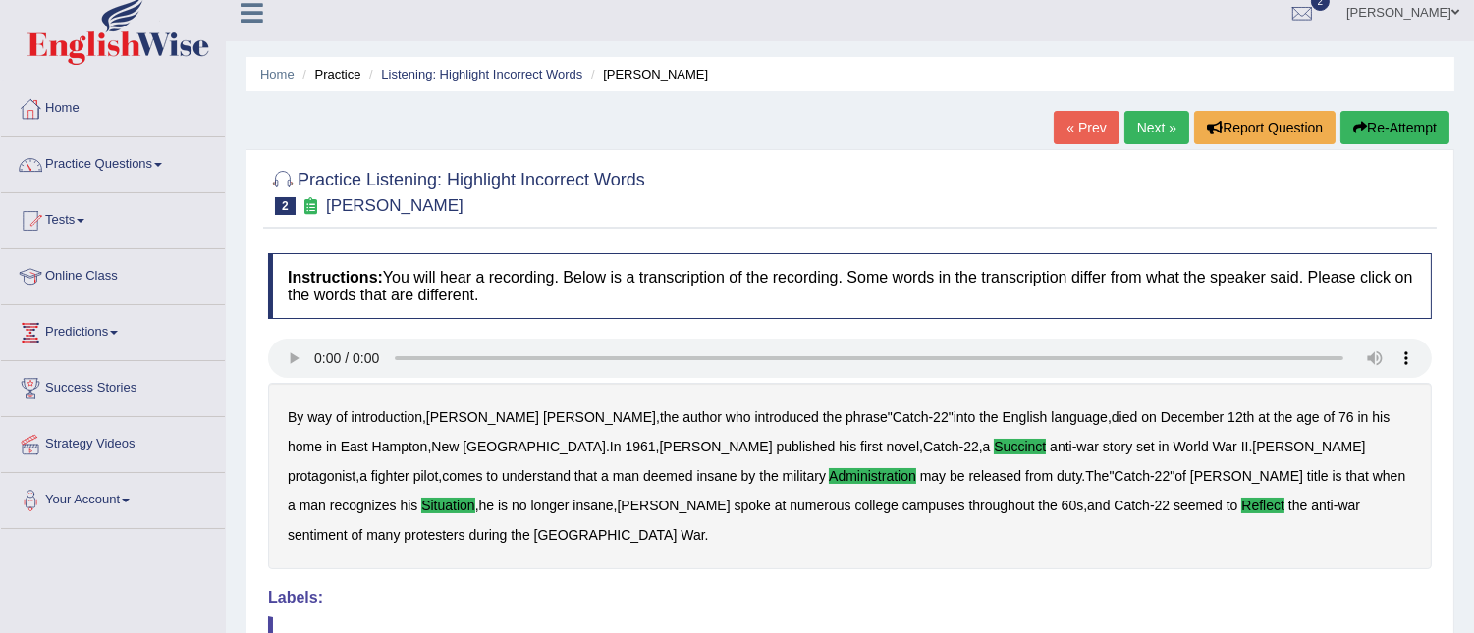
scroll to position [21, 0]
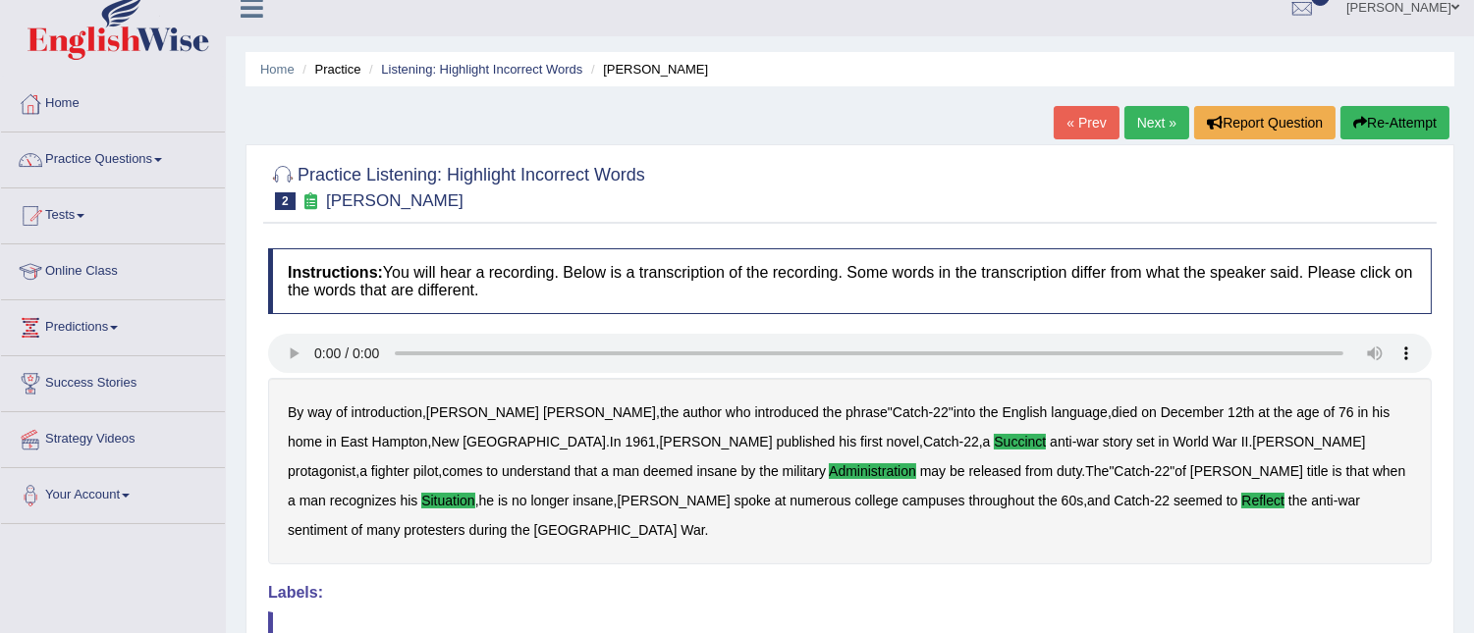
click at [1151, 115] on link "Next »" at bounding box center [1156, 122] width 65 height 33
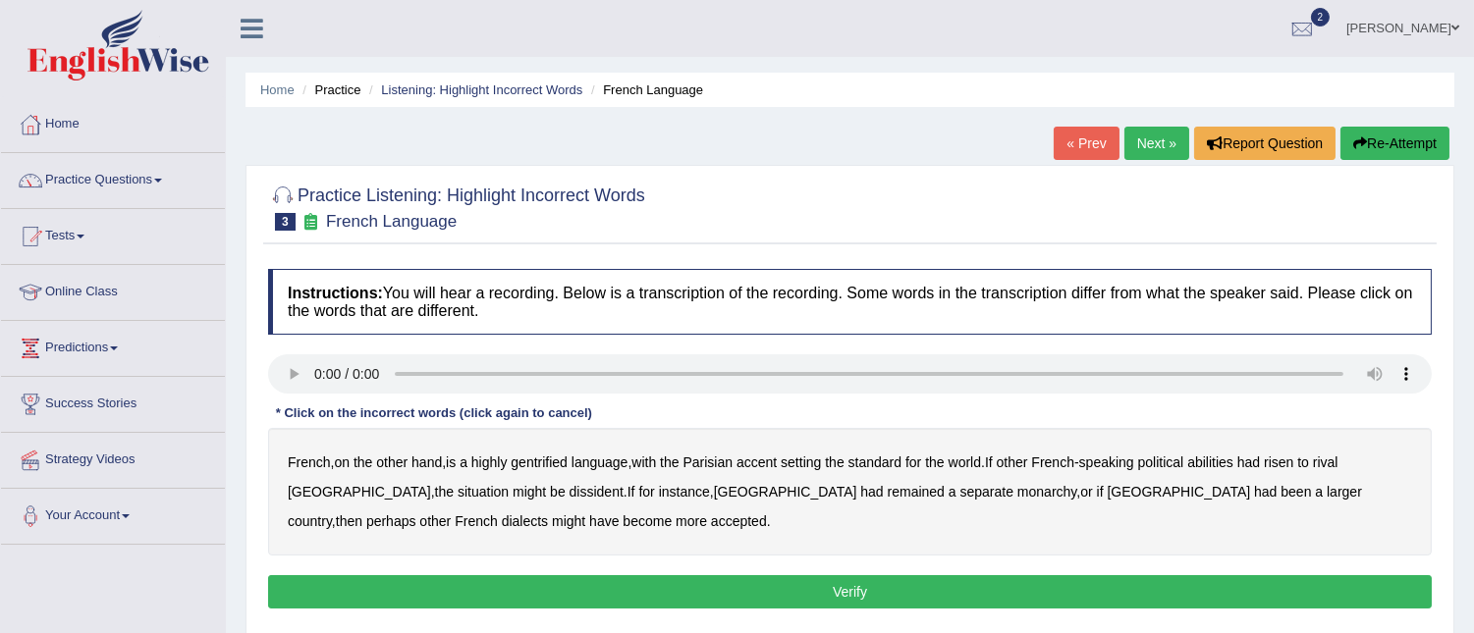
click at [558, 462] on b "gentrified" at bounding box center [539, 463] width 57 height 16
click at [1232, 463] on b "abilities" at bounding box center [1210, 463] width 46 height 16
click at [570, 488] on b "dissident" at bounding box center [597, 492] width 54 height 16
click at [1017, 497] on b "monarchy" at bounding box center [1046, 492] width 59 height 16
click at [730, 587] on button "Verify" at bounding box center [850, 591] width 1164 height 33
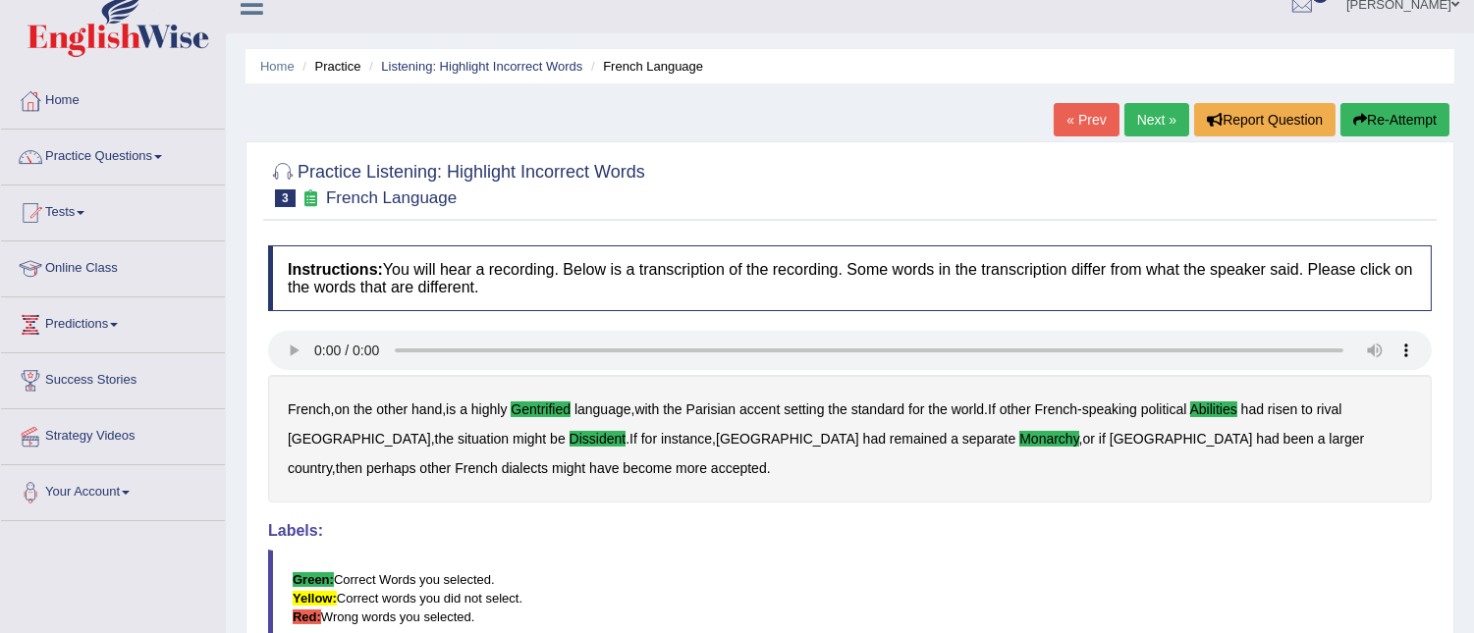
scroll to position [14, 0]
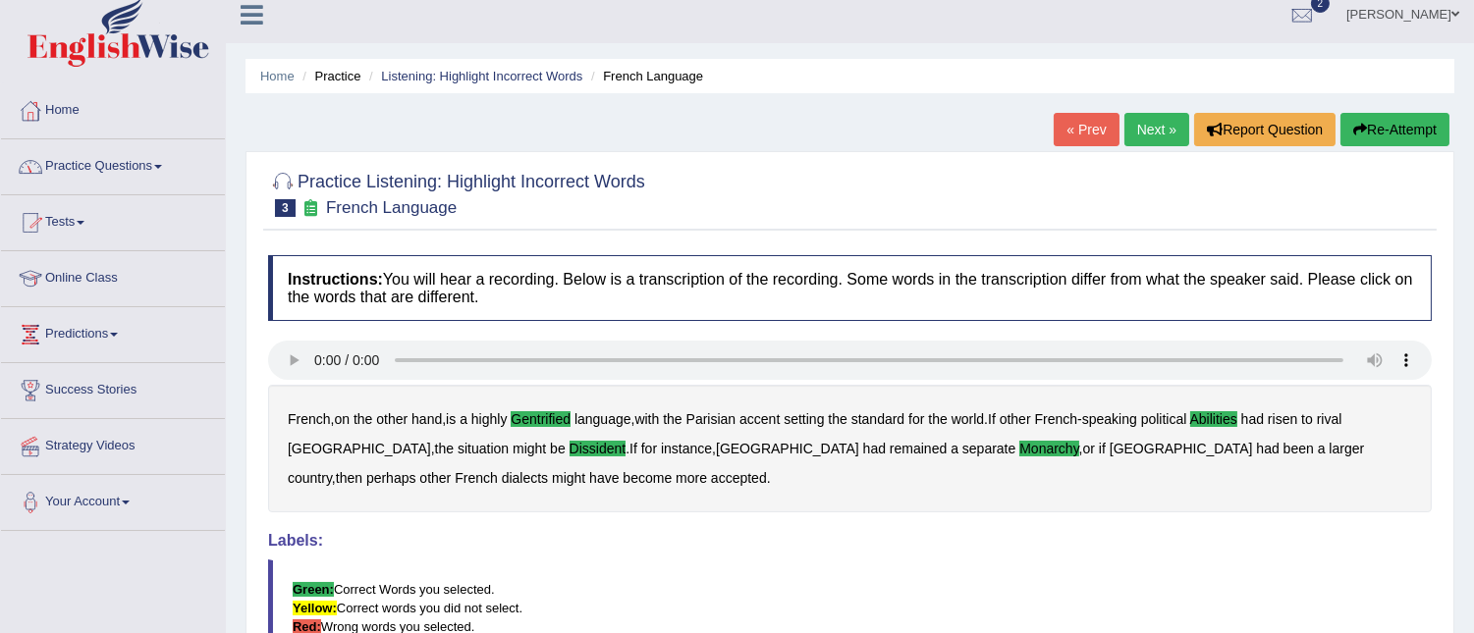
click at [162, 165] on span at bounding box center [158, 167] width 8 height 4
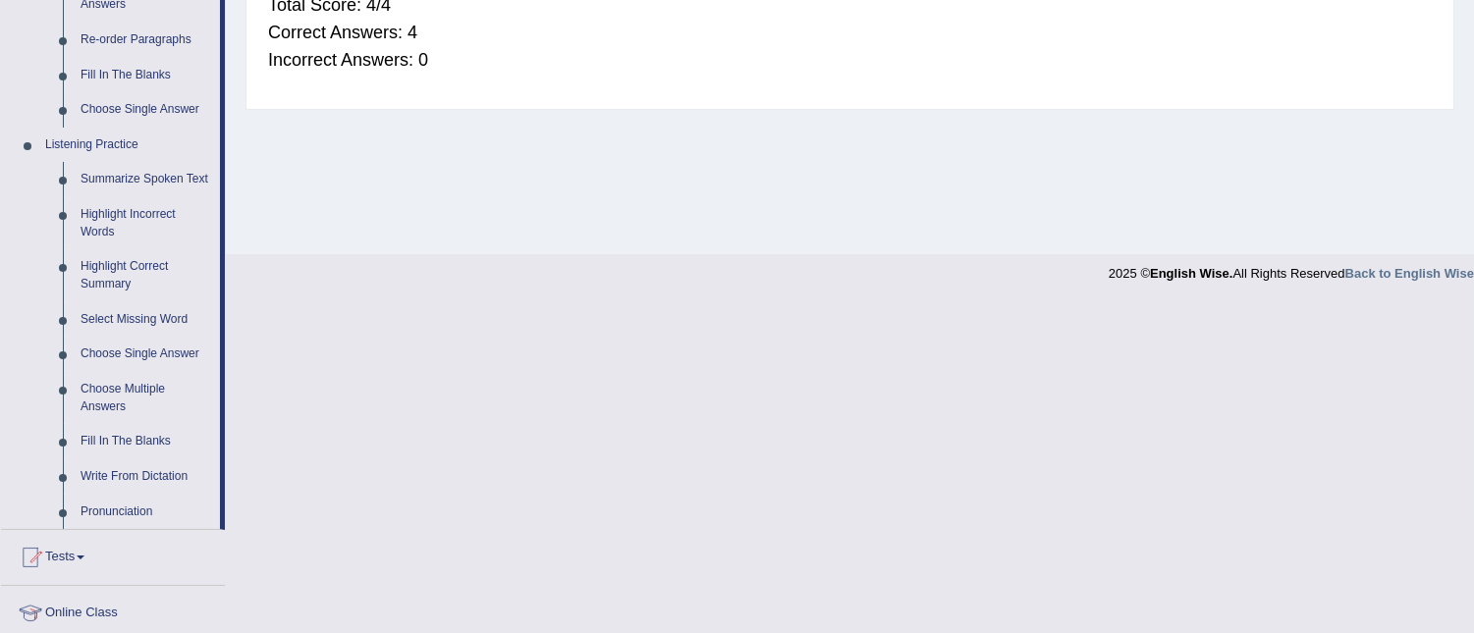
scroll to position [725, 0]
click at [161, 479] on link "Write From Dictation" at bounding box center [146, 479] width 148 height 35
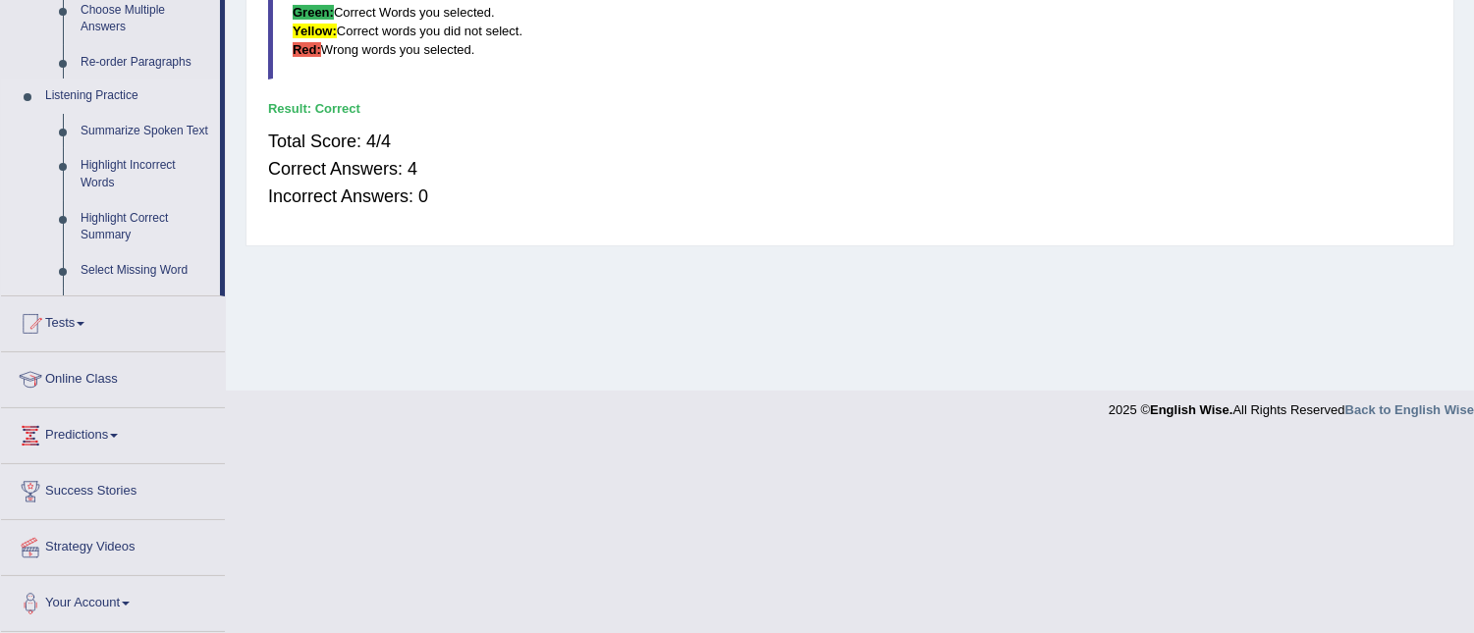
scroll to position [397, 0]
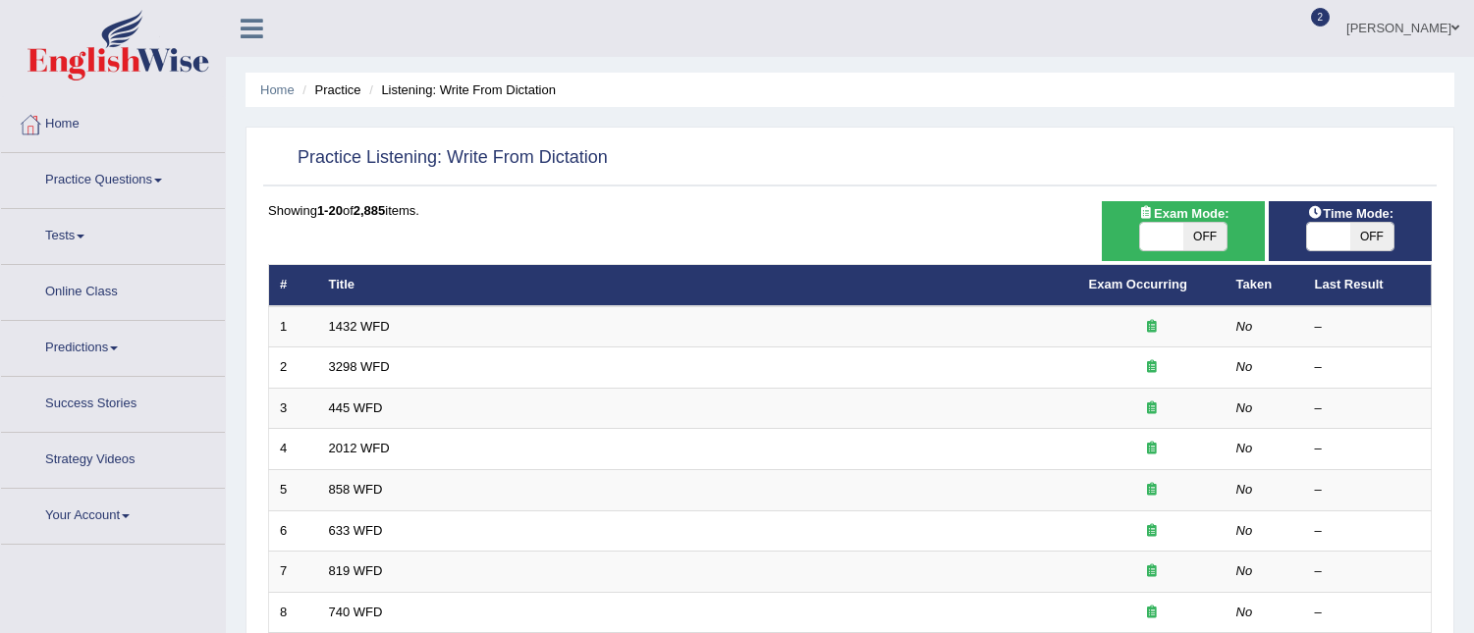
click at [354, 326] on link "1432 WFD" at bounding box center [359, 326] width 61 height 15
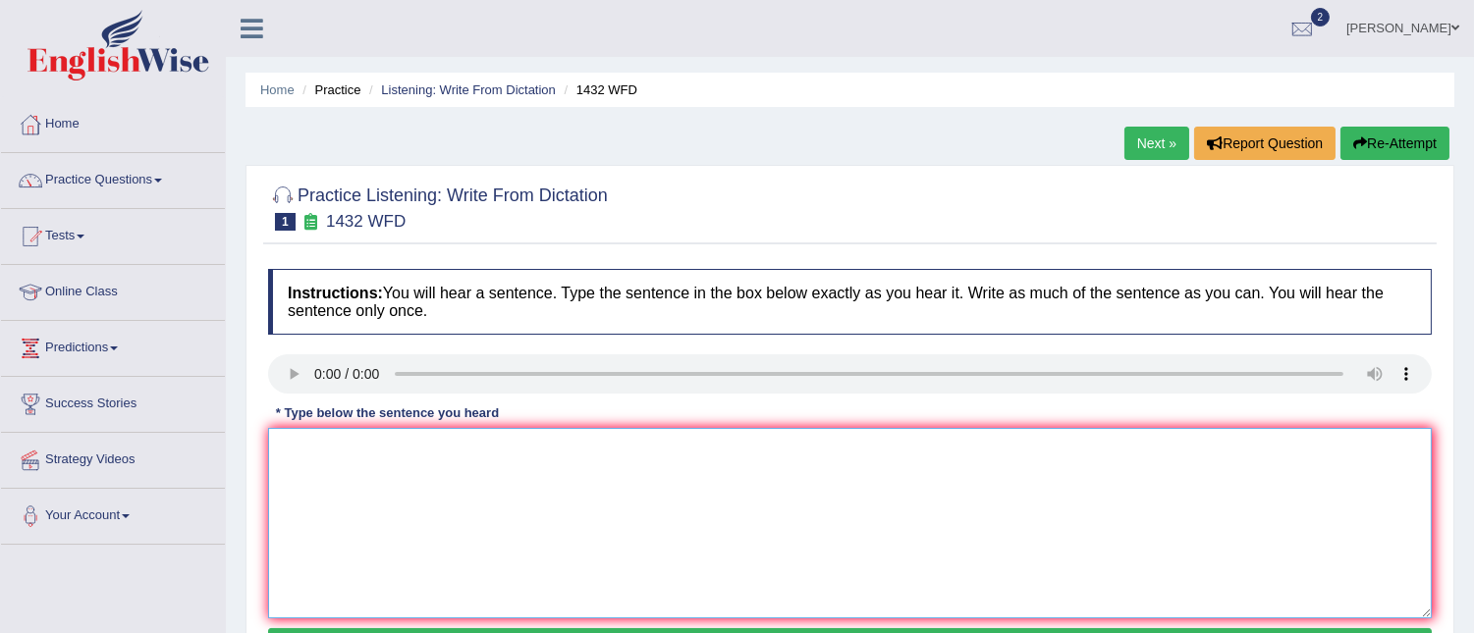
click at [293, 457] on textarea at bounding box center [850, 523] width 1164 height 190
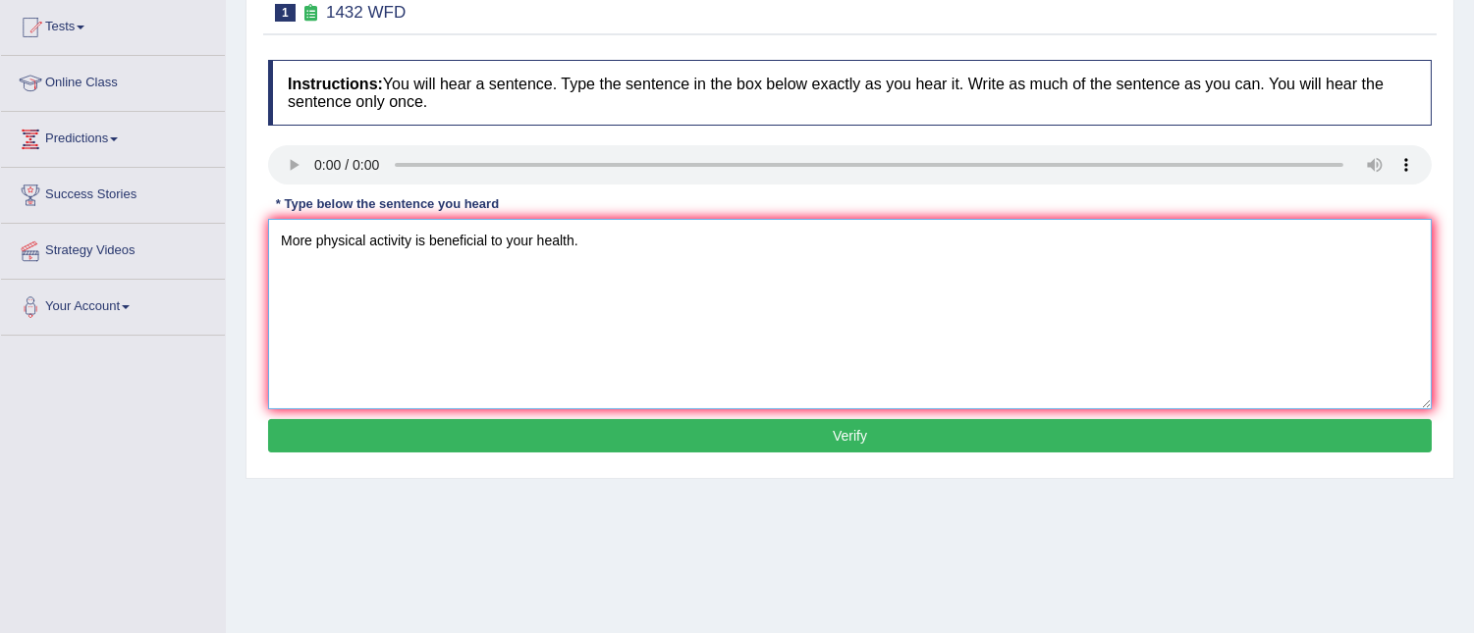
scroll to position [214, 0]
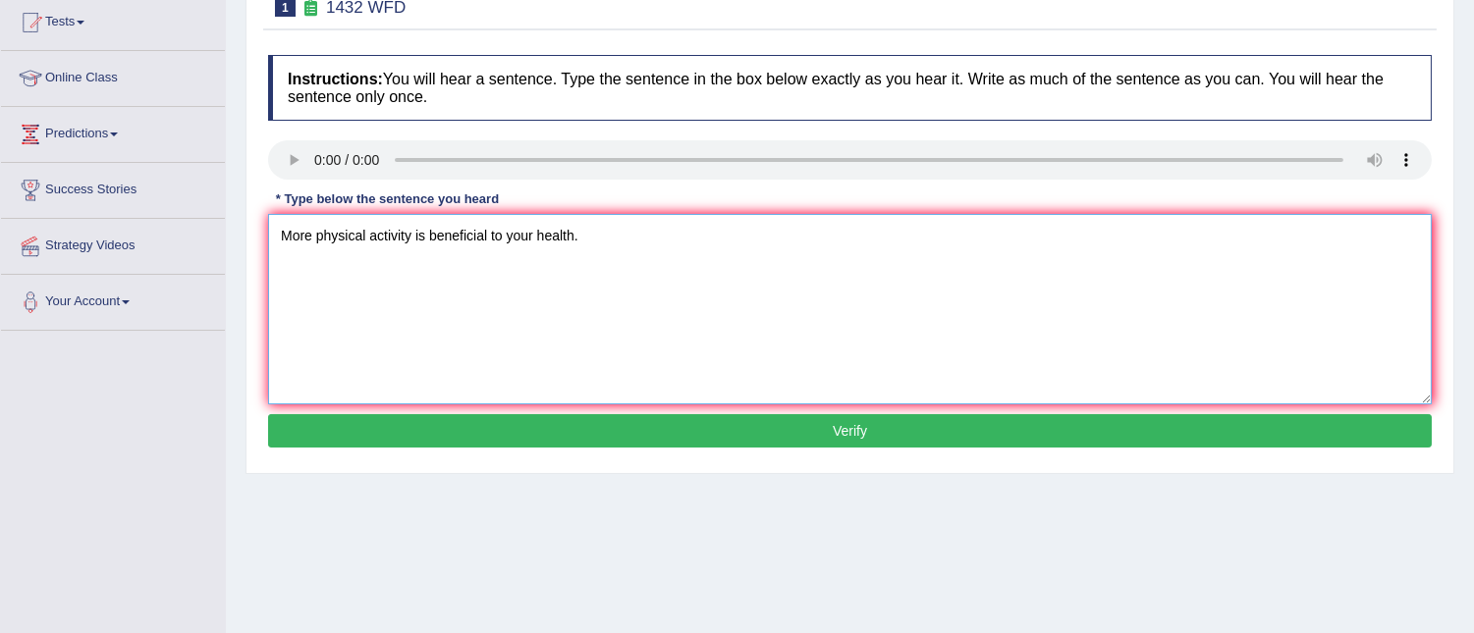
type textarea "More physical activity is beneficial to your health."
click at [820, 423] on button "Verify" at bounding box center [850, 430] width 1164 height 33
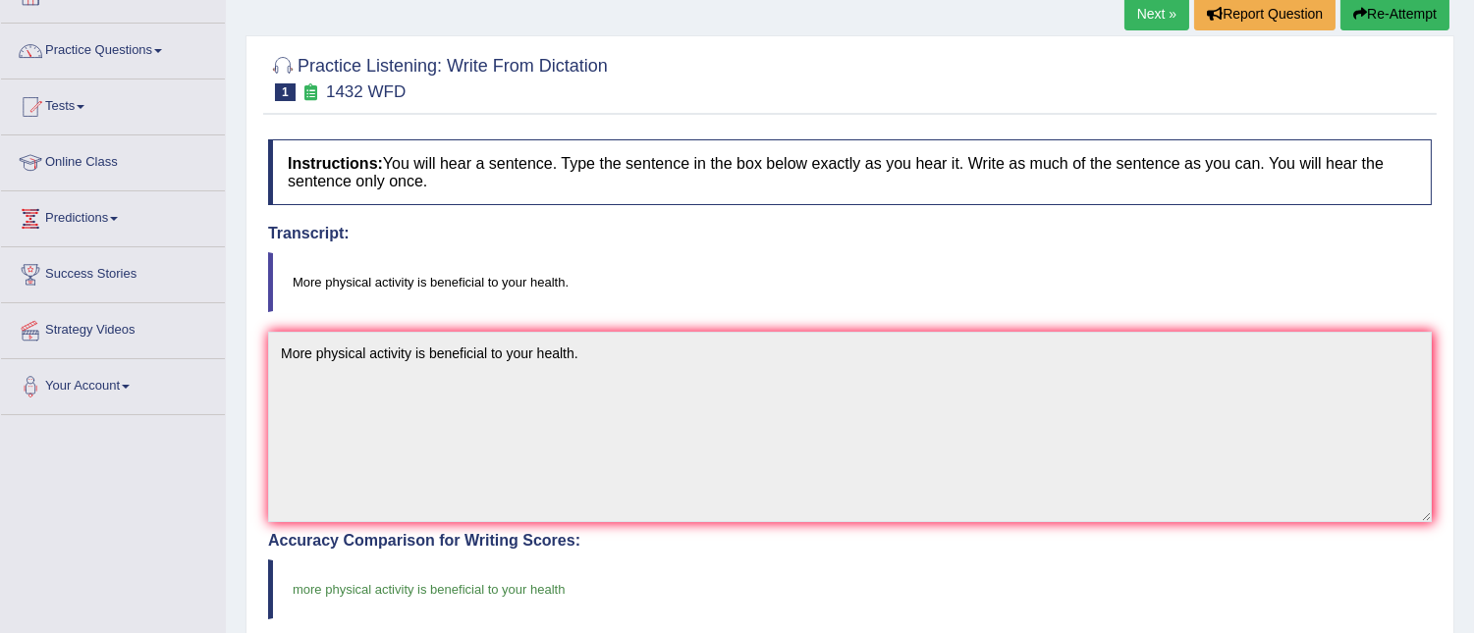
scroll to position [129, 0]
click at [1133, 17] on link "Next »" at bounding box center [1156, 14] width 65 height 33
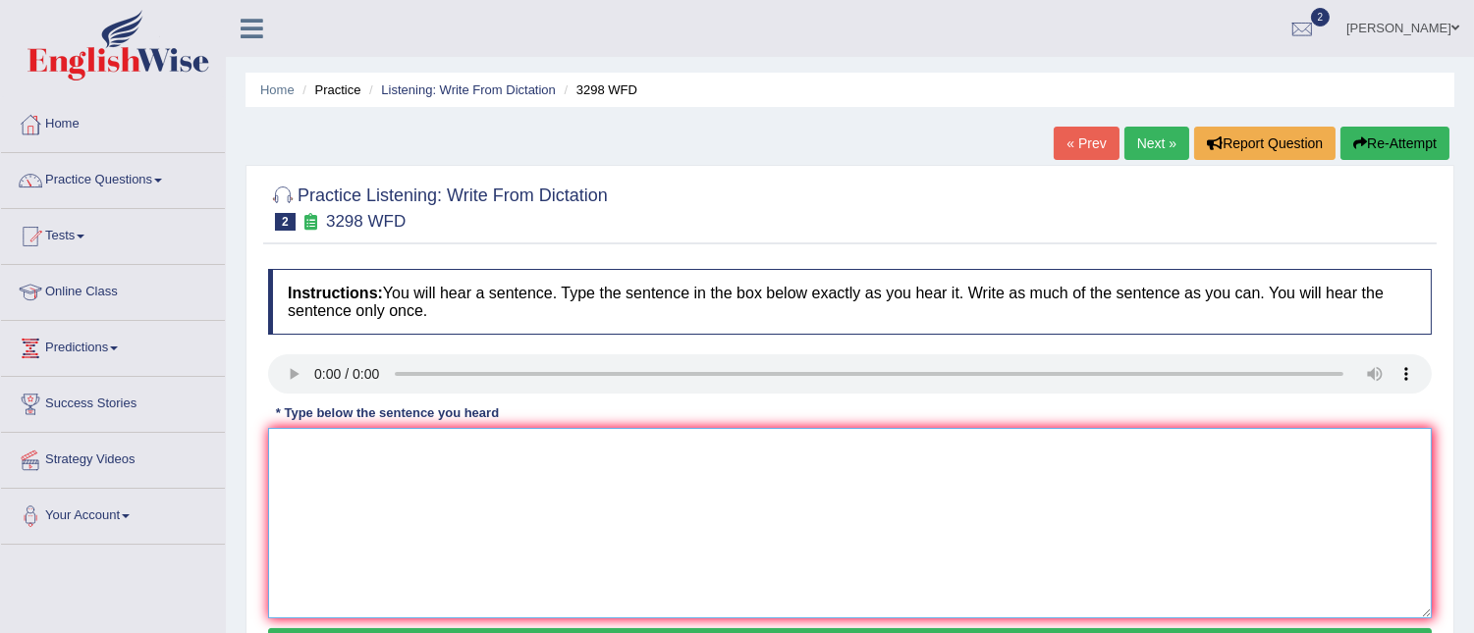
click at [314, 479] on textarea at bounding box center [850, 523] width 1164 height 190
click at [354, 466] on textarea "Animal" at bounding box center [850, 523] width 1164 height 190
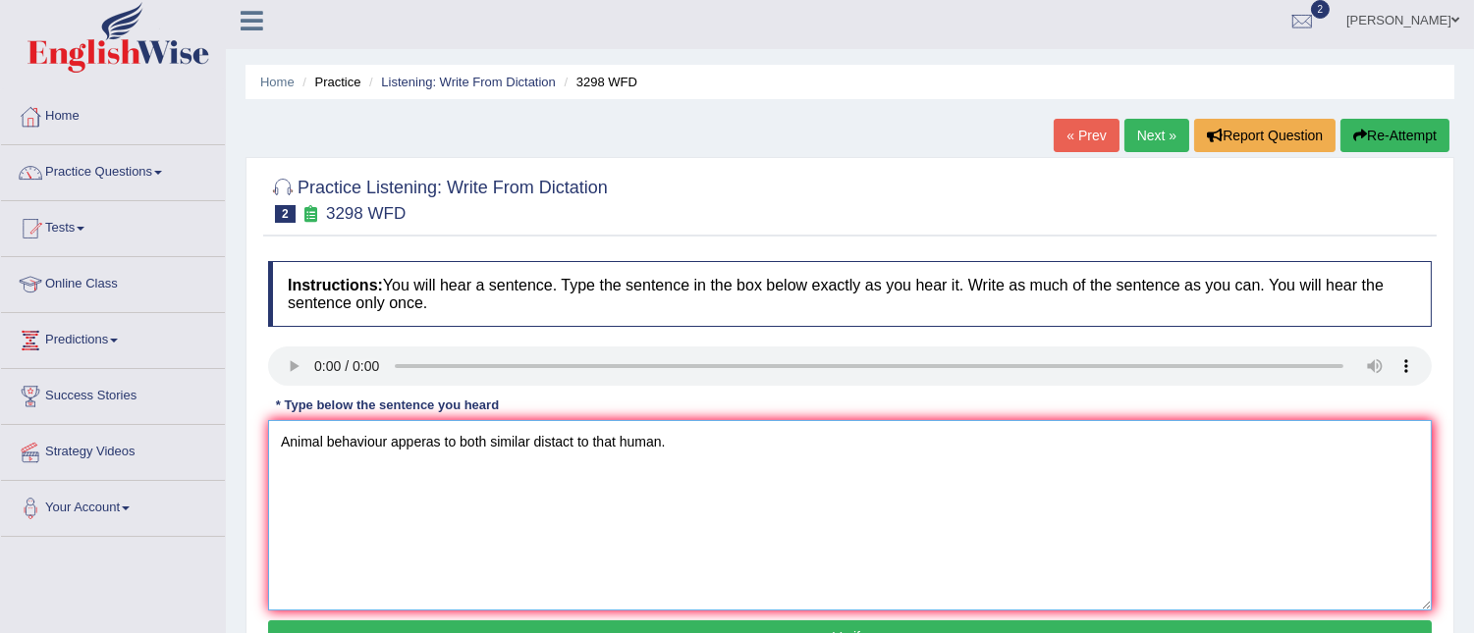
scroll to position [10, 0]
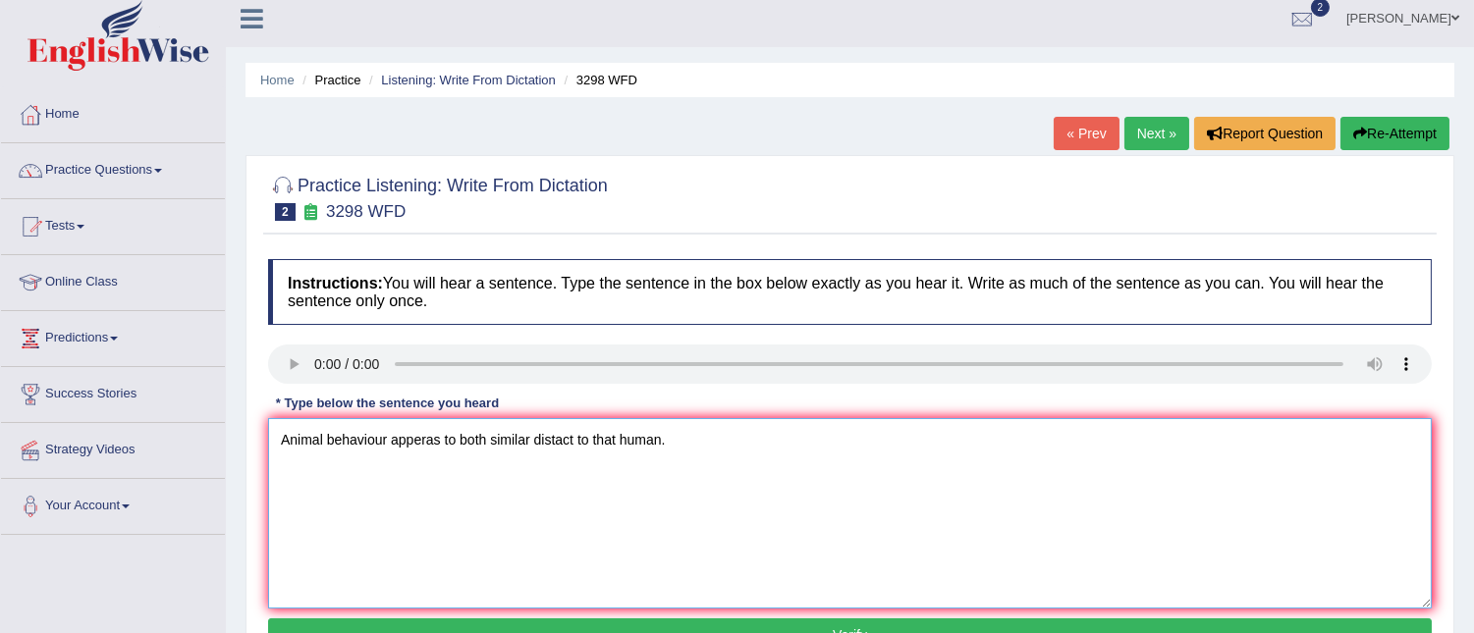
click at [433, 443] on textarea "Animal behaviour apperas to both similar distact to that human." at bounding box center [850, 513] width 1164 height 190
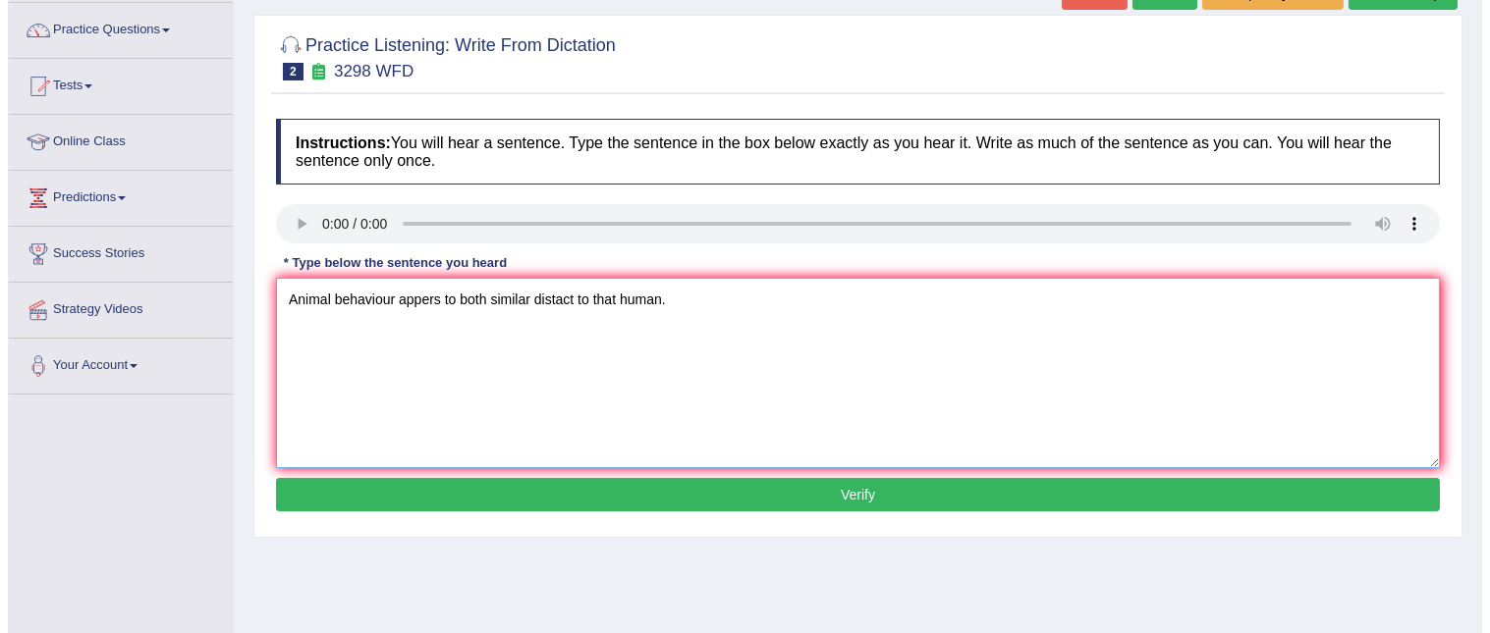
scroll to position [149, 0]
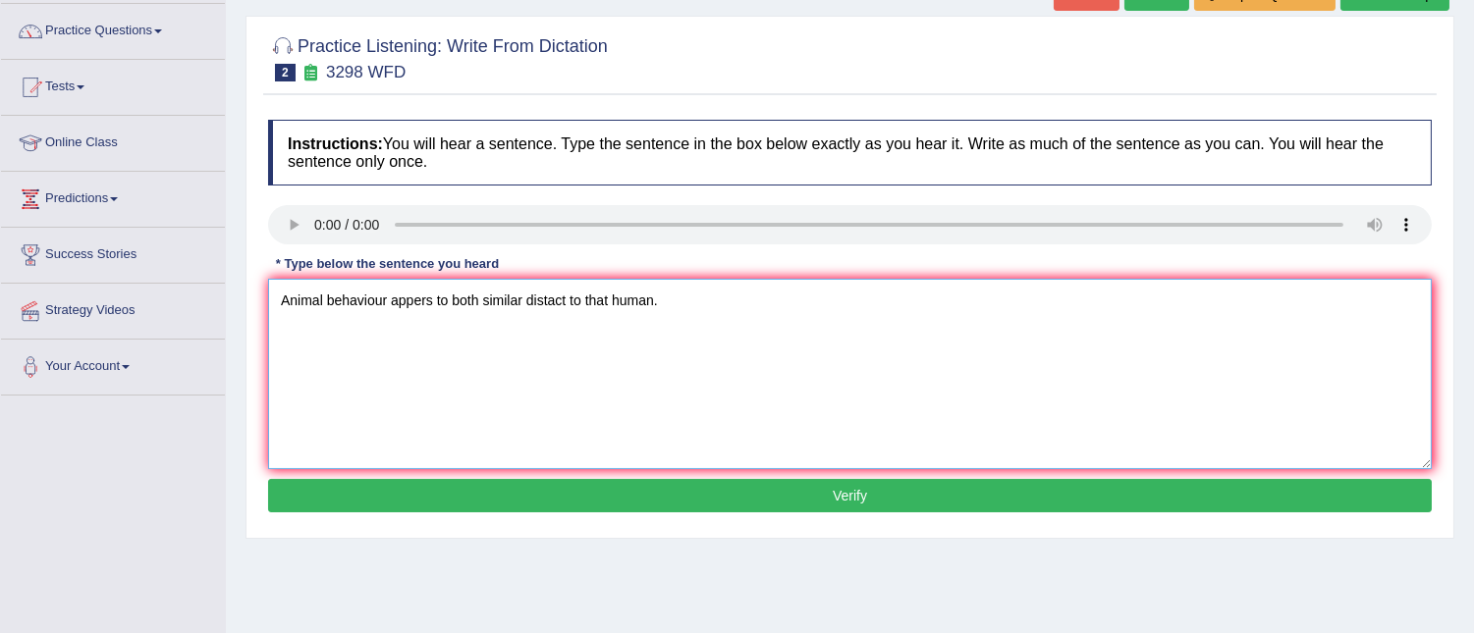
type textarea "Animal behaviour appers to both similar distact to that human."
click at [720, 492] on button "Verify" at bounding box center [850, 495] width 1164 height 33
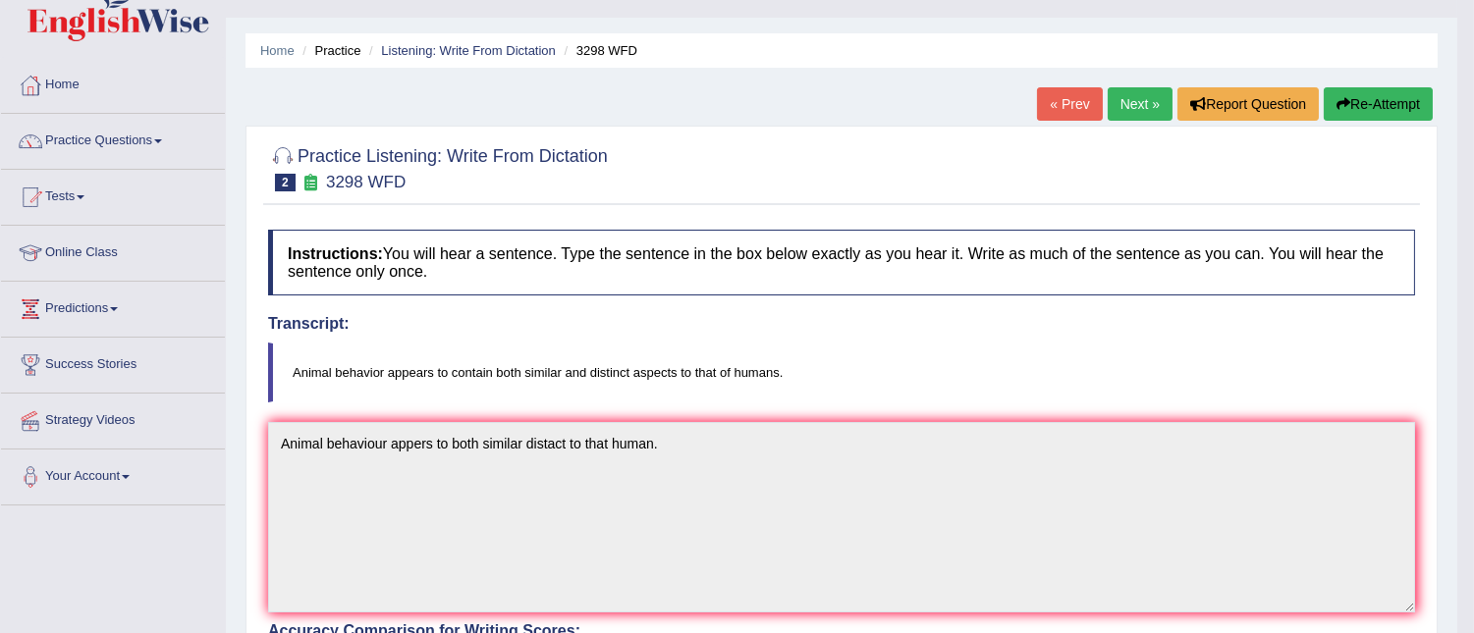
scroll to position [37, 0]
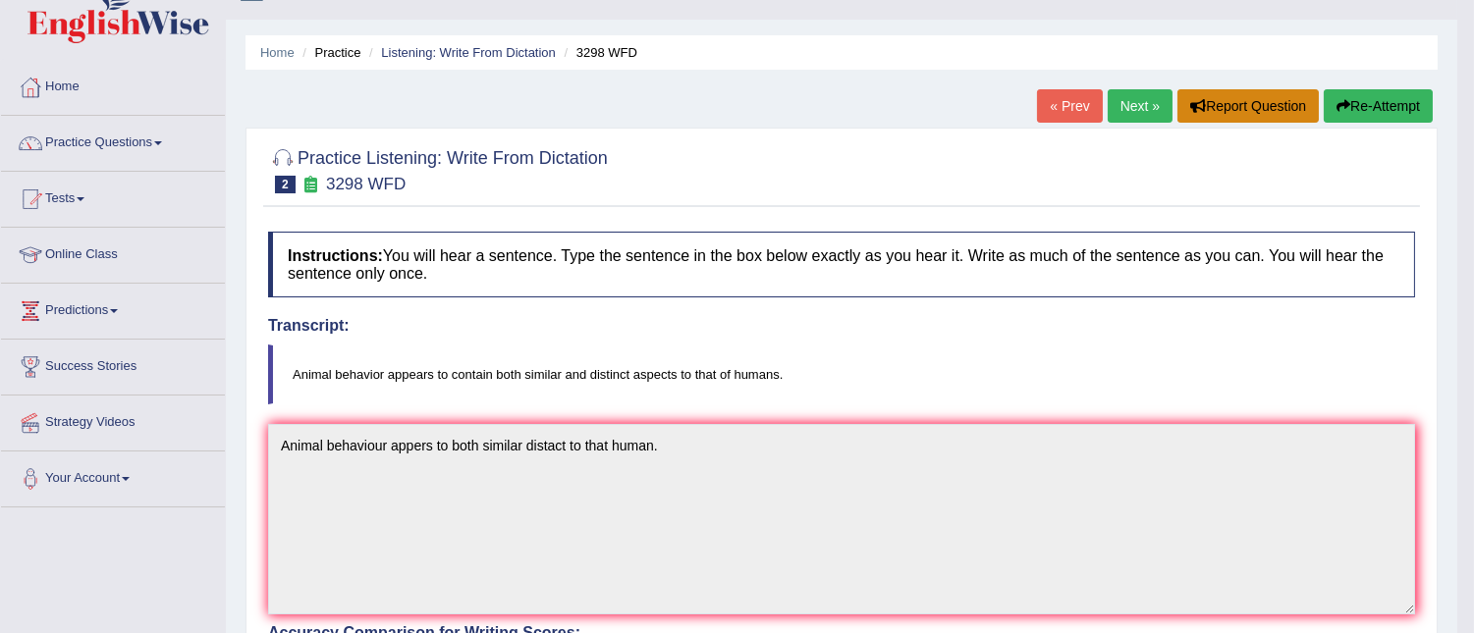
click at [1205, 112] on button "Report Question" at bounding box center [1247, 105] width 141 height 33
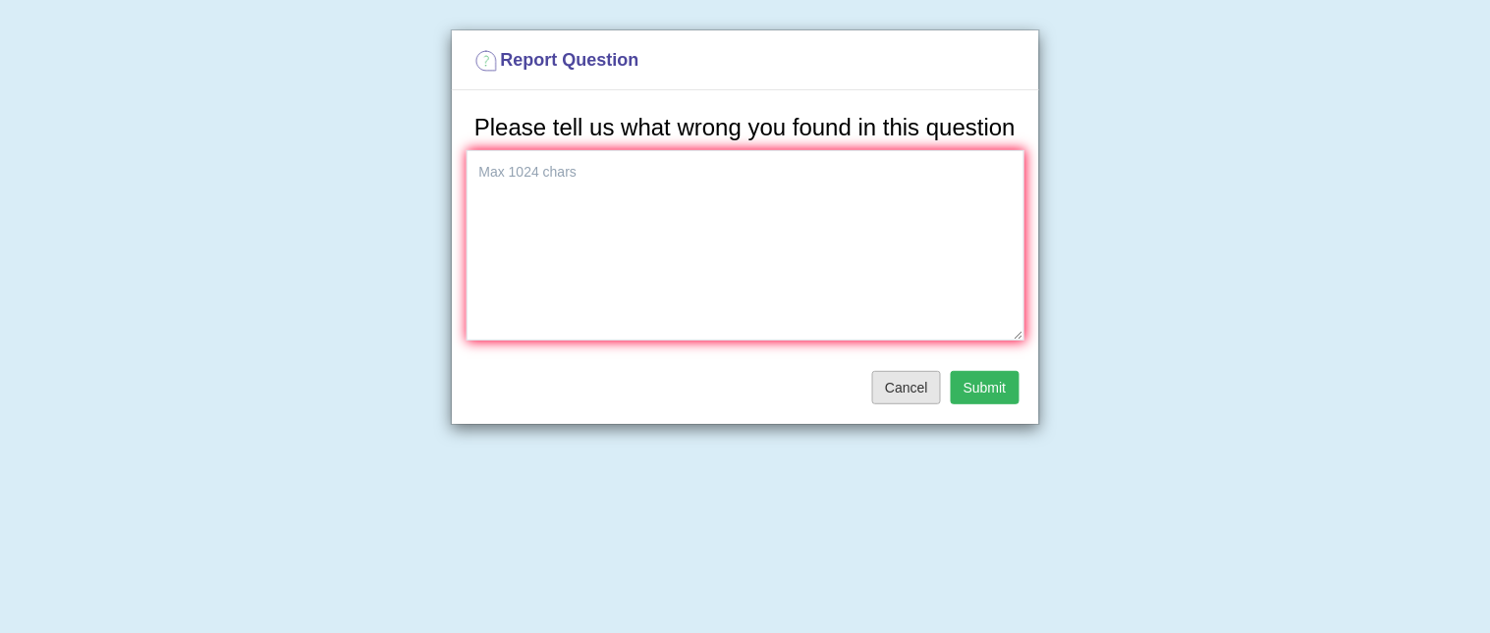
click at [907, 387] on button "Cancel" at bounding box center [906, 387] width 69 height 33
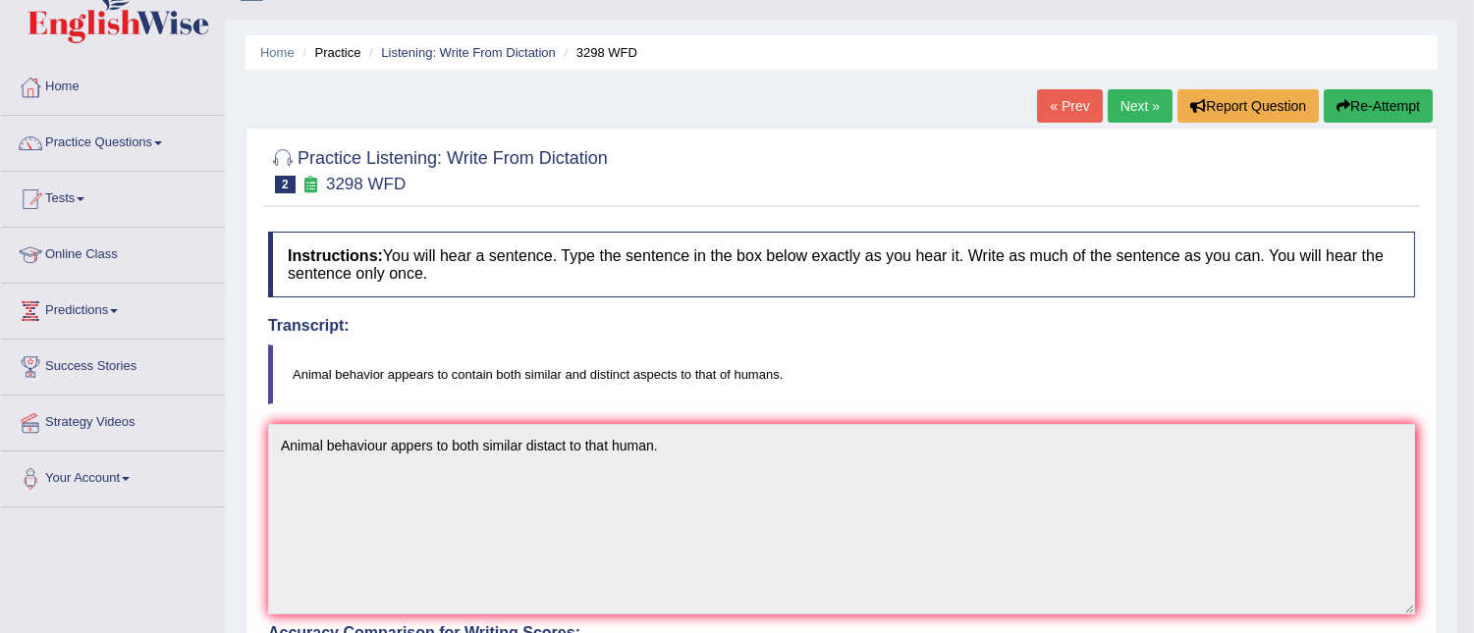
click at [1367, 109] on button "Re-Attempt" at bounding box center [1378, 105] width 109 height 33
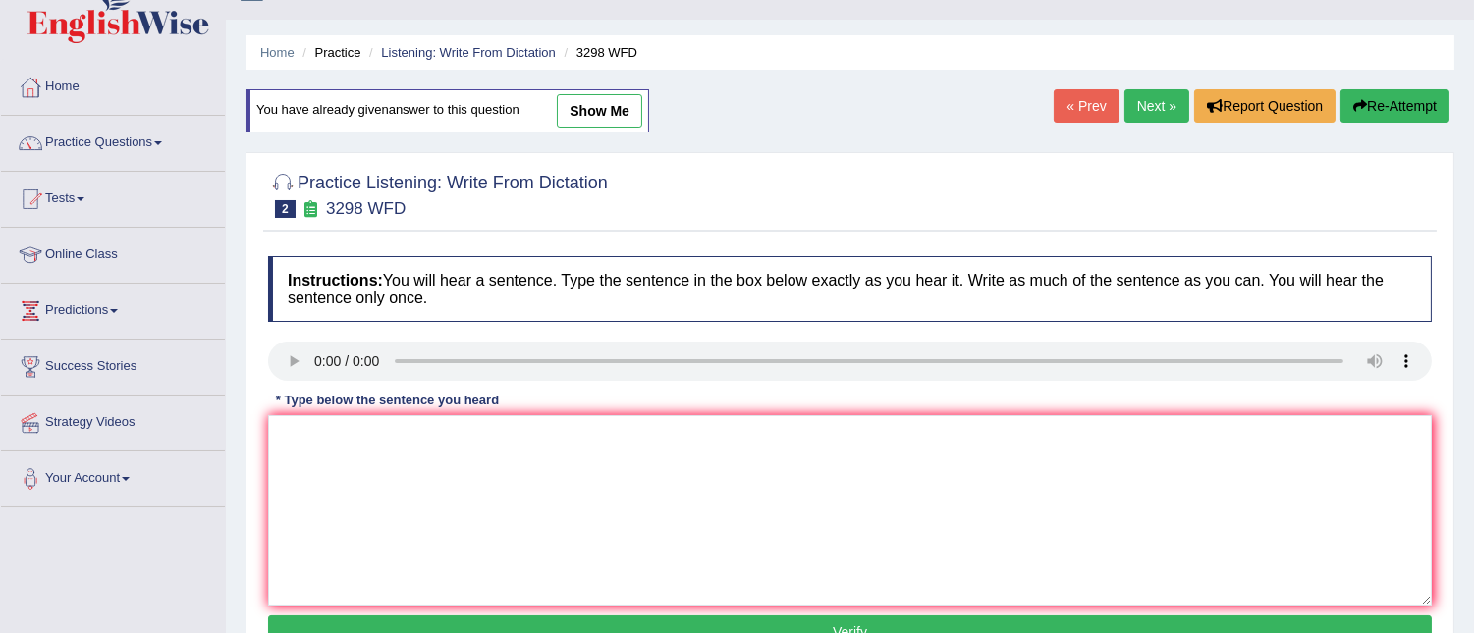
scroll to position [165, 0]
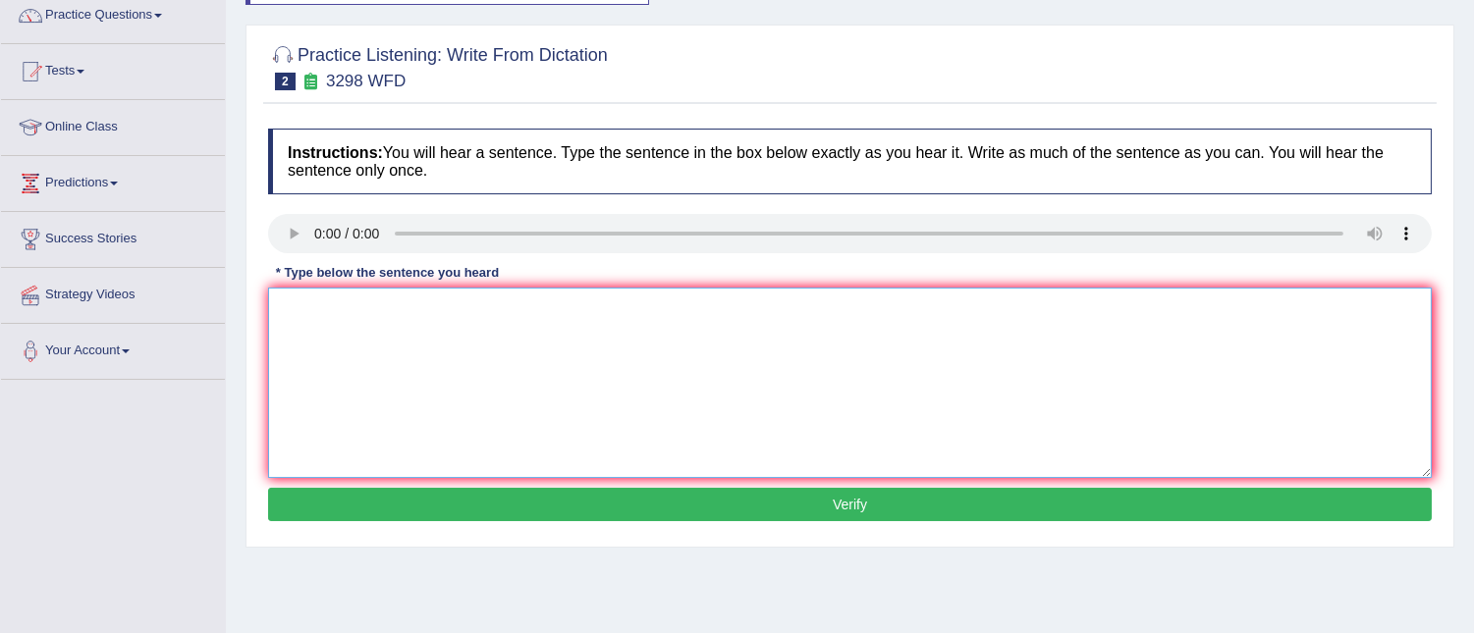
click at [318, 322] on textarea at bounding box center [850, 383] width 1164 height 190
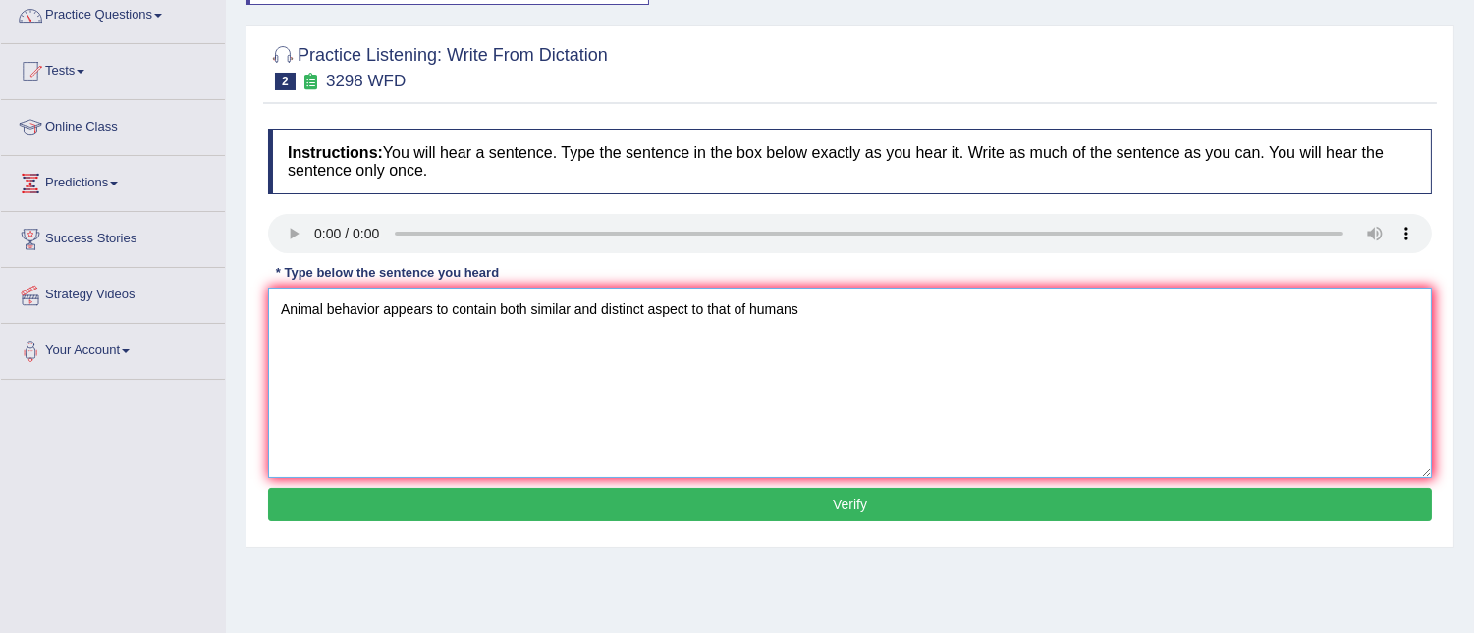
click at [801, 311] on textarea "Animal behavior appears to contain both similar and distinct aspect to that of …" at bounding box center [850, 383] width 1164 height 190
type textarea "Animal behavior appears to contain both similar and distinct aspect to that of …"
click at [835, 502] on button "Verify" at bounding box center [850, 504] width 1164 height 33
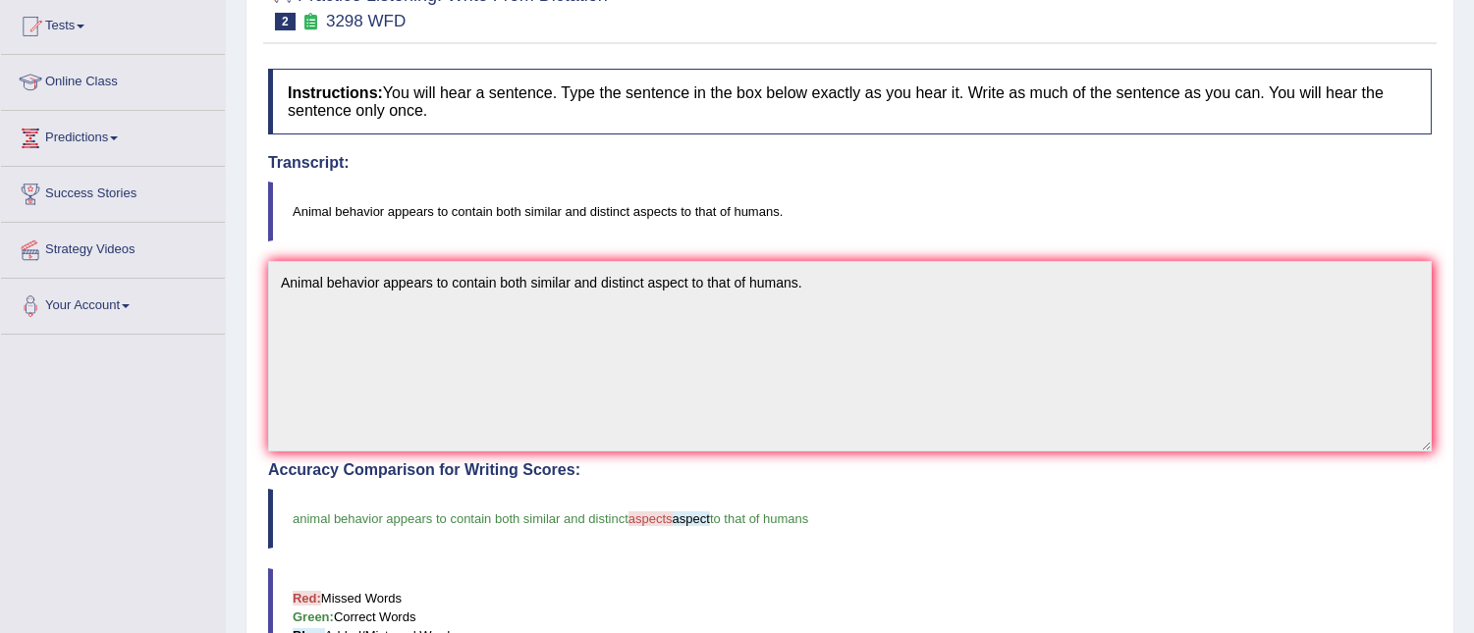
scroll to position [207, 0]
